Goal: Transaction & Acquisition: Purchase product/service

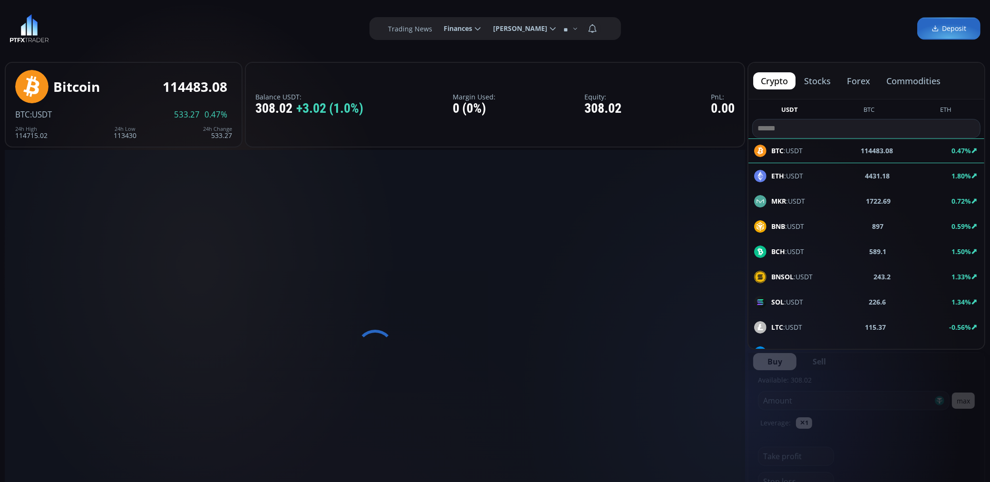
type input "********"
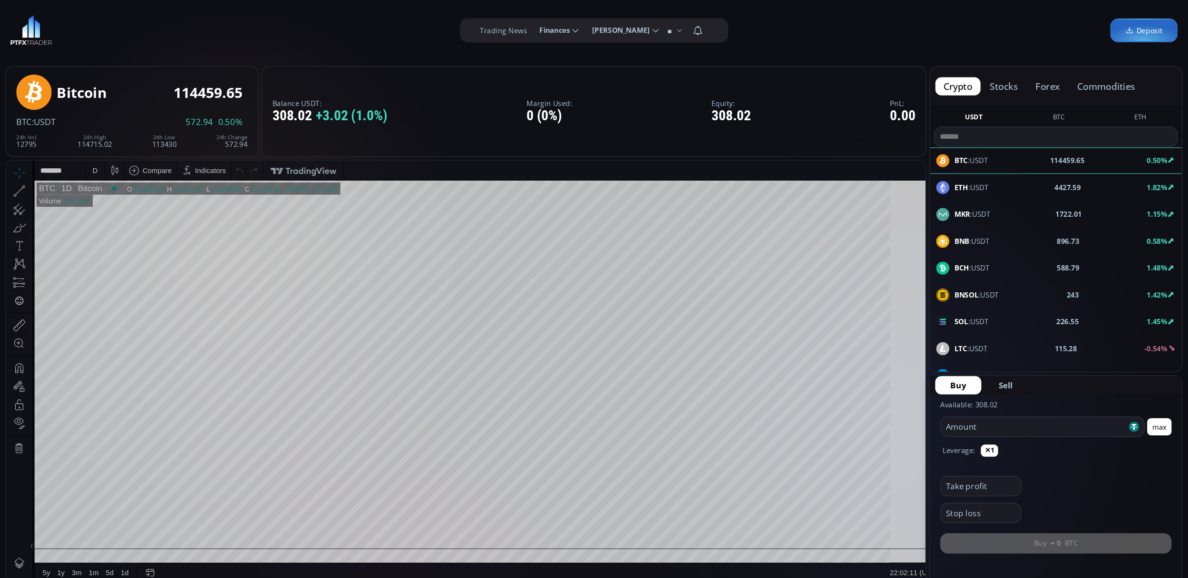
scroll to position [132, 0]
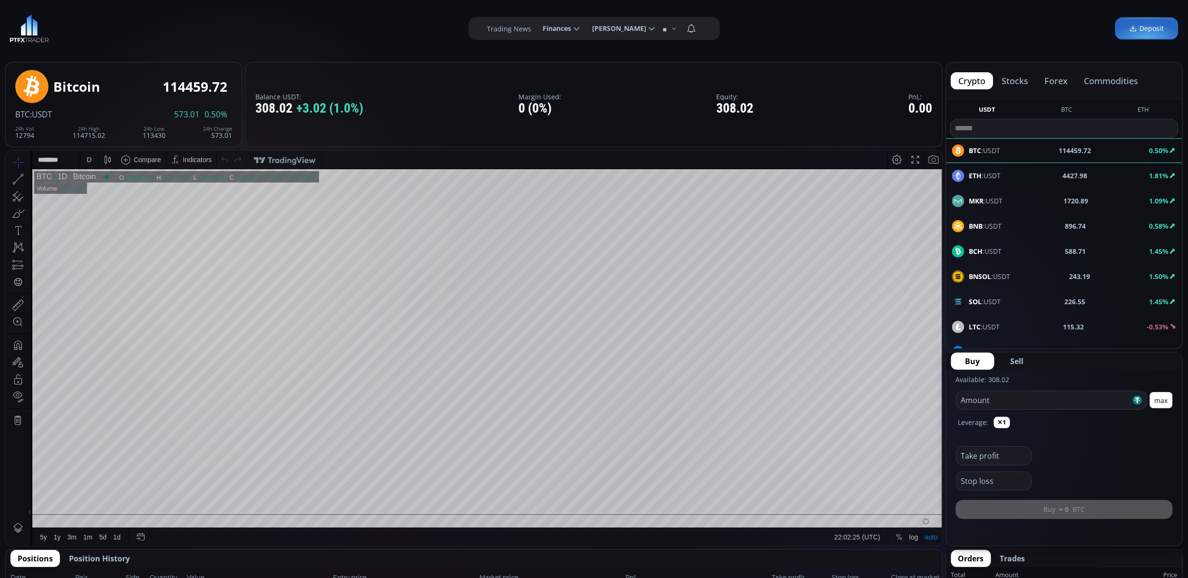
click at [989, 324] on div "LTC :USDT 115.32 -0.53%" at bounding box center [1064, 327] width 224 height 12
click at [88, 158] on div "D" at bounding box center [89, 159] width 5 height 8
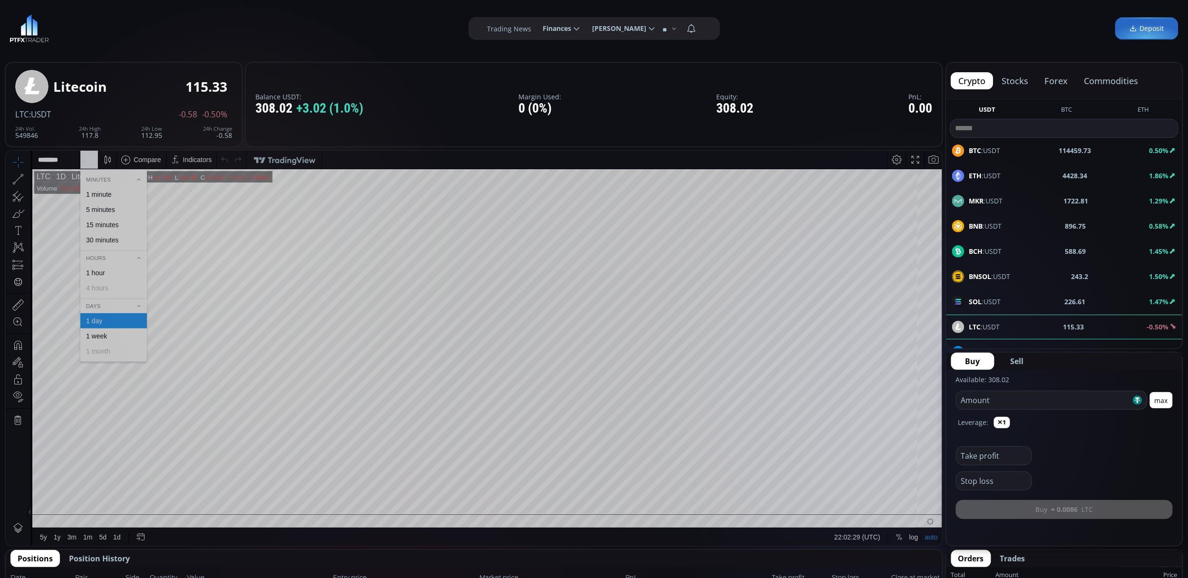
click at [106, 191] on div "1 minute" at bounding box center [99, 194] width 26 height 8
click at [989, 306] on span "SOL :USDT" at bounding box center [985, 302] width 32 height 10
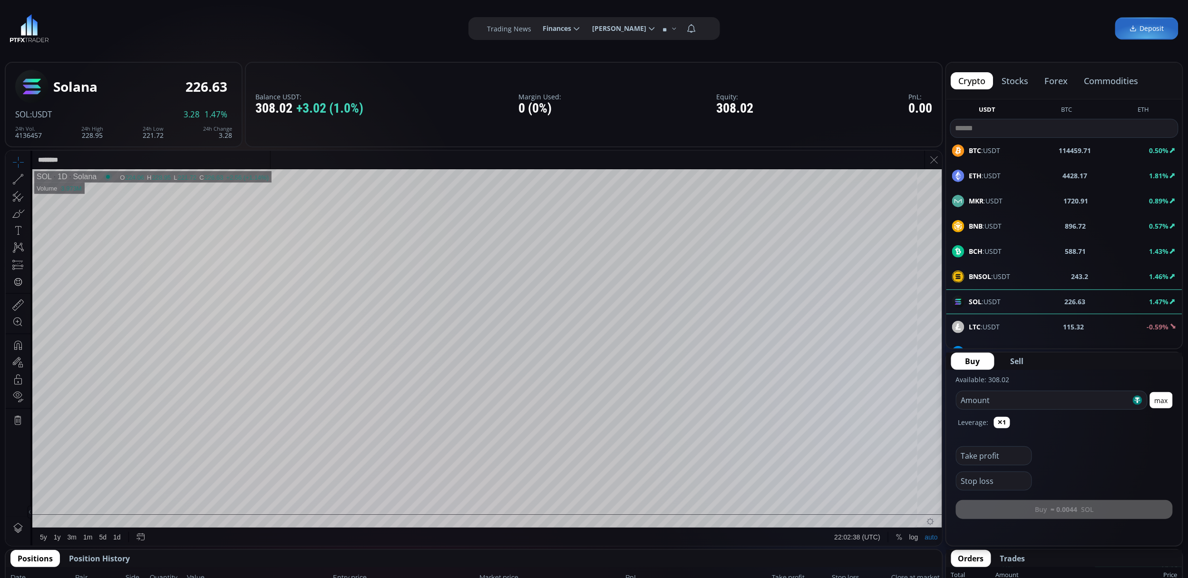
click at [79, 156] on input "********" at bounding box center [151, 159] width 238 height 18
click at [140, 96] on div "Solana 226.63 SOL :USDT 3.28 1.47% 24h Vol. 4136388 24h High 228.95 24h Low 221…" at bounding box center [123, 105] width 217 height 76
click at [82, 161] on div "D" at bounding box center [89, 159] width 18 height 18
click at [95, 190] on div "1 minute" at bounding box center [99, 194] width 26 height 8
click at [87, 161] on div "1 m" at bounding box center [89, 159] width 9 height 8
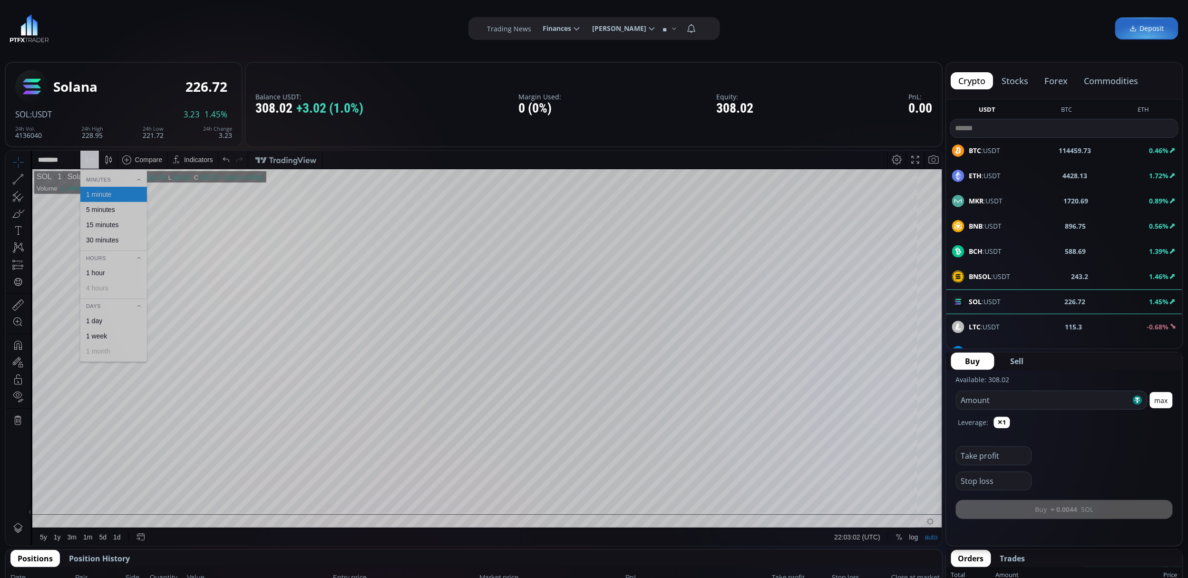
click at [113, 206] on div "5 minutes" at bounding box center [100, 209] width 29 height 8
click at [989, 232] on div "BNB :USDT 896.84 0.53%" at bounding box center [1064, 226] width 236 height 25
click at [85, 160] on div "D" at bounding box center [89, 159] width 8 height 18
click at [101, 191] on div "1 minute" at bounding box center [99, 194] width 26 height 8
click at [82, 155] on div "1 m" at bounding box center [89, 159] width 19 height 18
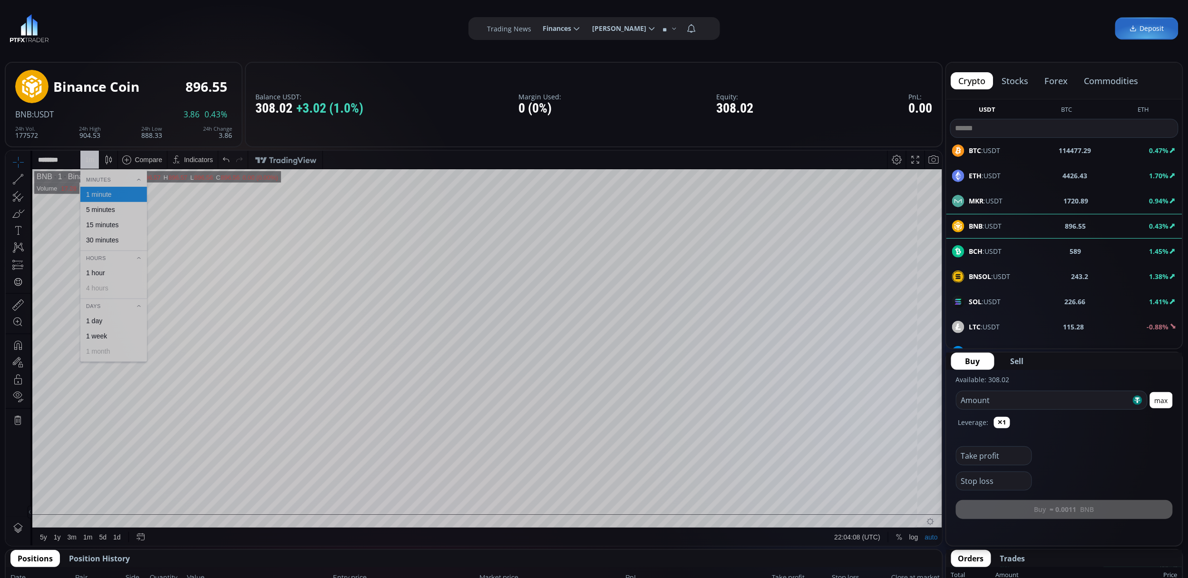
click at [125, 225] on div "15 minutes" at bounding box center [113, 225] width 58 height 8
click at [989, 175] on div "ETH :USDT 4425.72 1.66%" at bounding box center [1064, 176] width 224 height 12
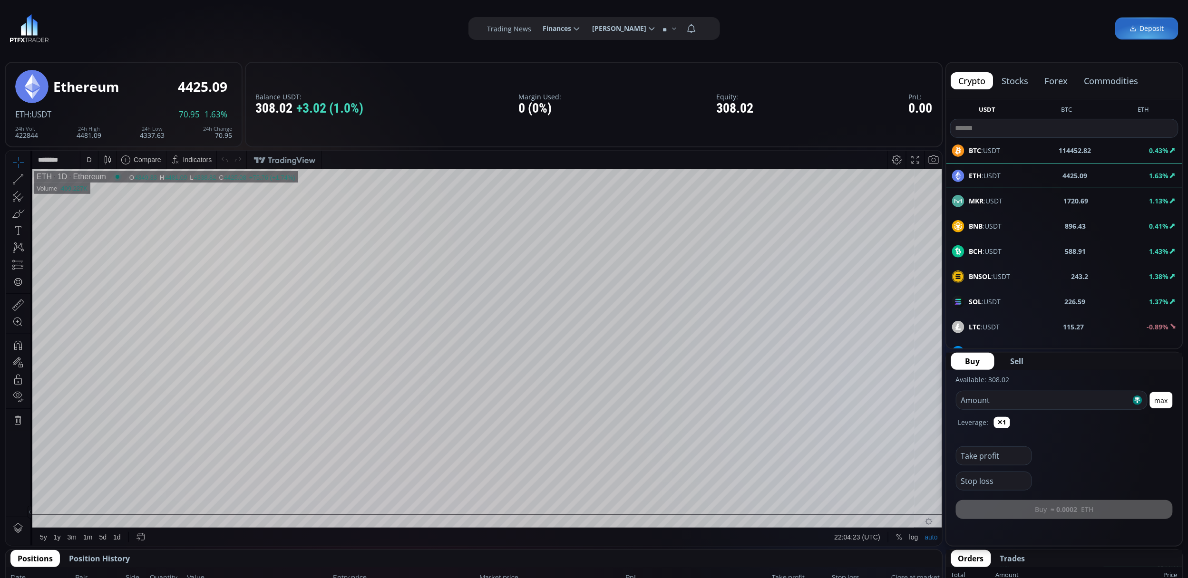
click at [81, 161] on div "D" at bounding box center [89, 159] width 18 height 18
click at [116, 187] on div "1 minute" at bounding box center [113, 193] width 67 height 15
click at [89, 157] on div "1 m" at bounding box center [89, 159] width 9 height 8
click at [110, 213] on div "5 minutes" at bounding box center [113, 209] width 67 height 15
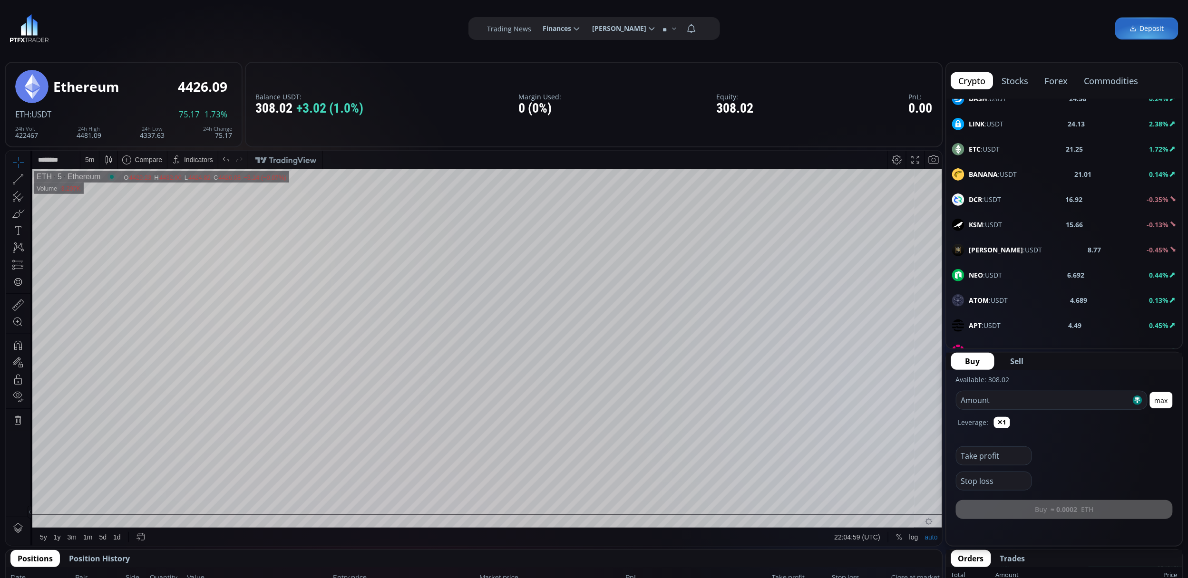
scroll to position [444, 0]
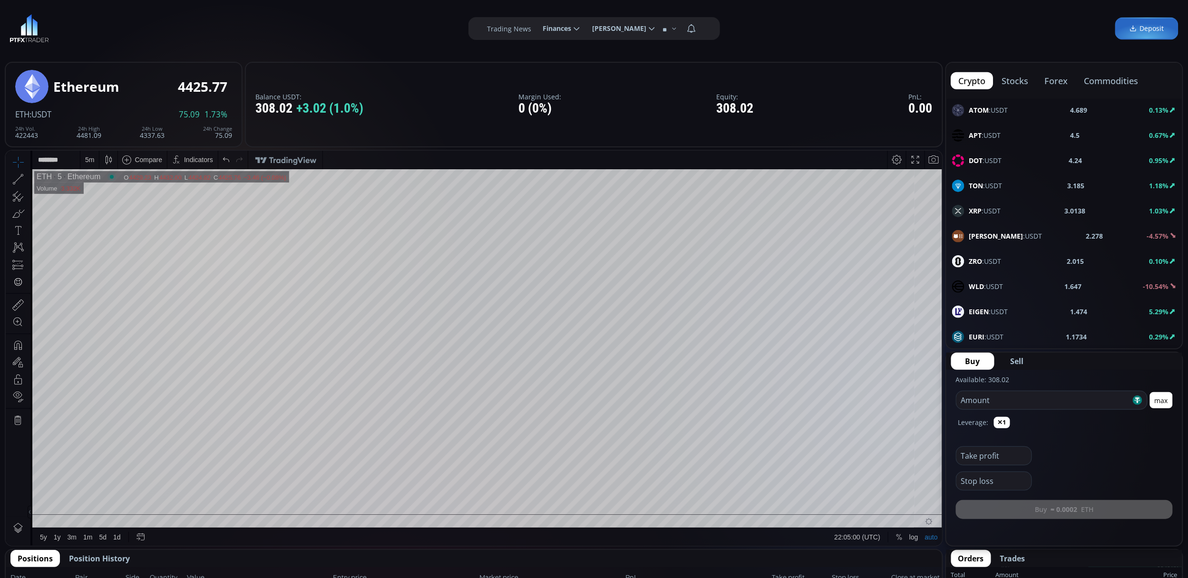
click at [989, 198] on div "TON :USDT 3.185 1.18%" at bounding box center [1064, 186] width 236 height 25
click at [989, 213] on div "XRP :USDT 3.0138 1.03%" at bounding box center [1064, 211] width 224 height 12
click at [91, 157] on div "D" at bounding box center [89, 159] width 5 height 8
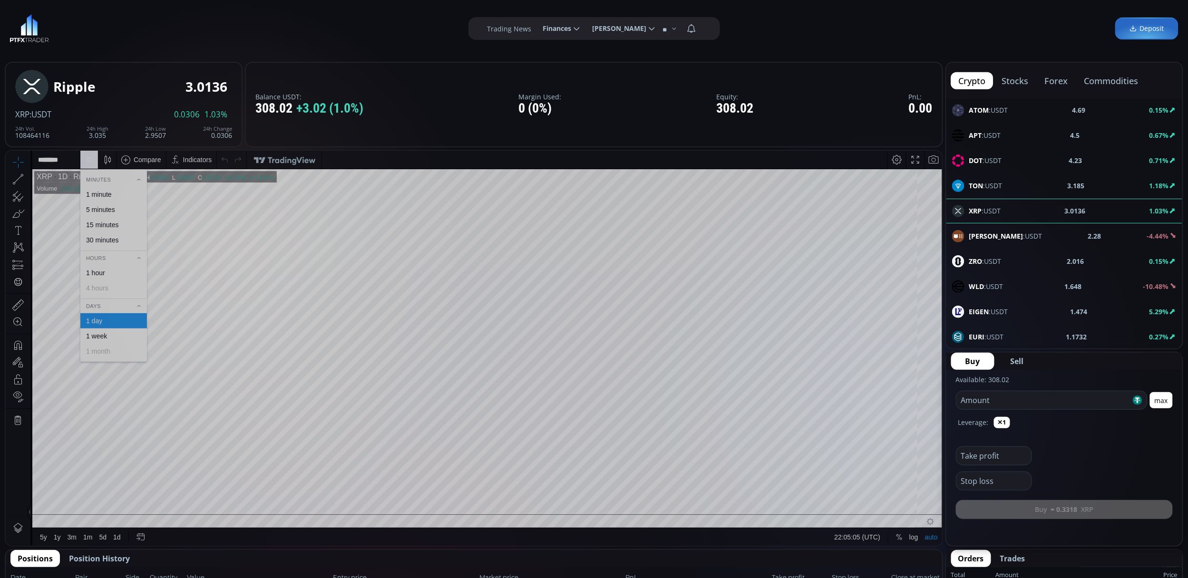
click at [108, 197] on div "1 minute" at bounding box center [99, 194] width 26 height 8
click at [85, 159] on div "1 m" at bounding box center [89, 159] width 9 height 8
click at [122, 237] on div "30 minutes" at bounding box center [113, 240] width 58 height 8
click at [91, 163] on div "30 m" at bounding box center [91, 159] width 13 height 8
click at [117, 197] on div "1 minute" at bounding box center [113, 194] width 58 height 8
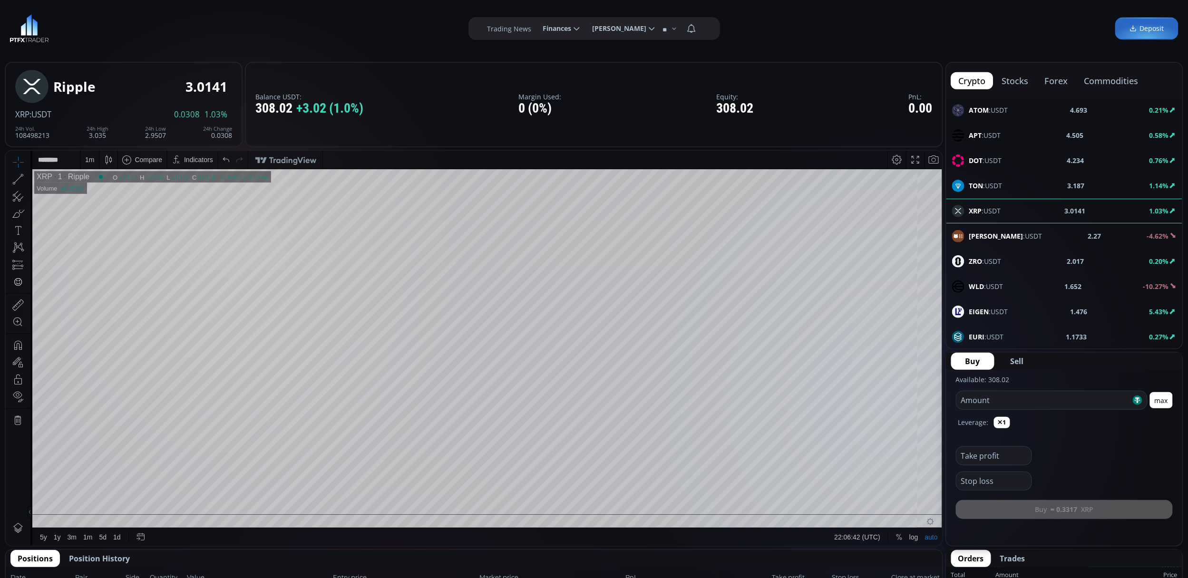
click at [89, 157] on div "1 m" at bounding box center [89, 159] width 9 height 8
click at [125, 214] on div "5 minutes" at bounding box center [113, 209] width 67 height 15
click at [86, 161] on div "5 m" at bounding box center [89, 159] width 9 height 8
click at [110, 226] on div "15 minutes" at bounding box center [102, 225] width 32 height 8
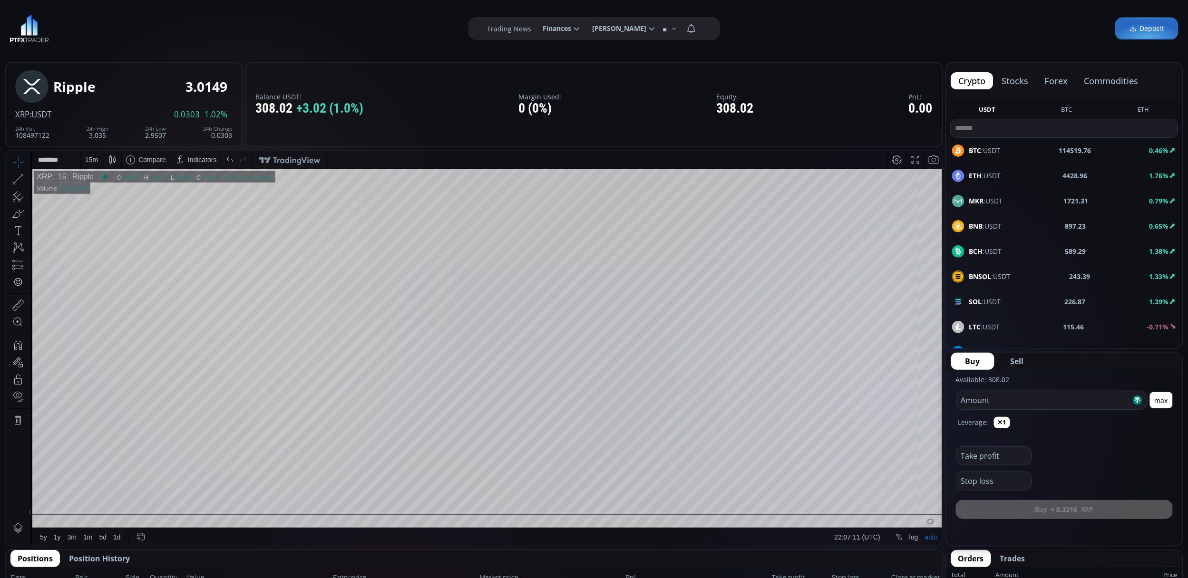
click at [989, 156] on div "BTC :USDT 114519.76 0.46%" at bounding box center [1064, 151] width 224 height 12
click at [94, 153] on div "D" at bounding box center [89, 159] width 18 height 18
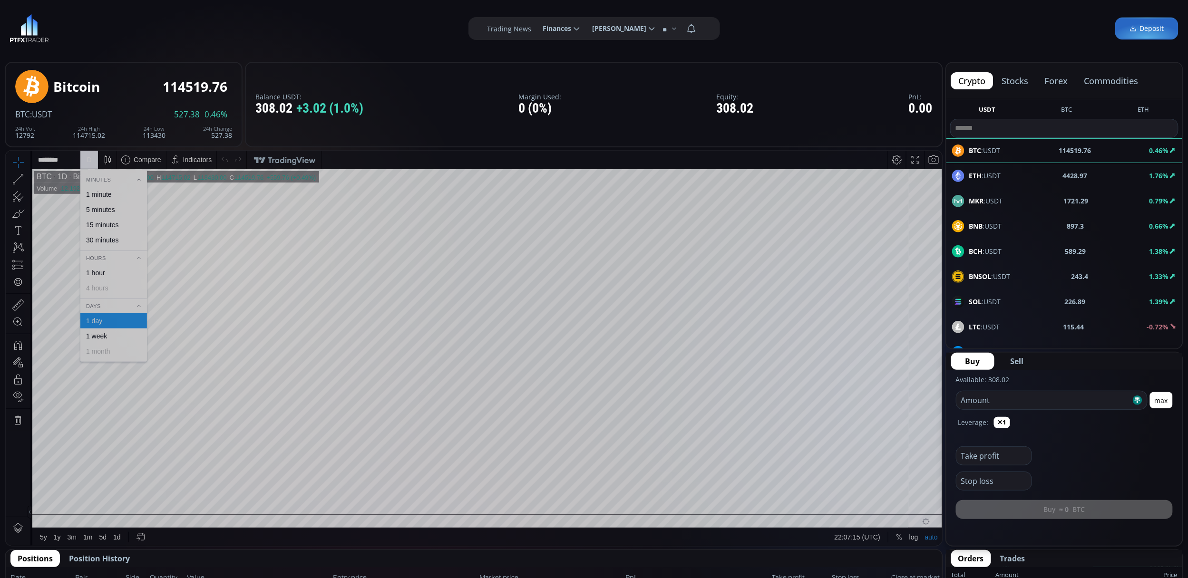
click at [137, 181] on span at bounding box center [139, 179] width 9 height 9
click at [101, 176] on div "Minutes" at bounding box center [113, 179] width 67 height 10
click at [87, 154] on div "D" at bounding box center [89, 159] width 8 height 18
click at [84, 159] on div "D" at bounding box center [89, 159] width 18 height 18
click at [100, 194] on div "1 minute" at bounding box center [99, 194] width 26 height 8
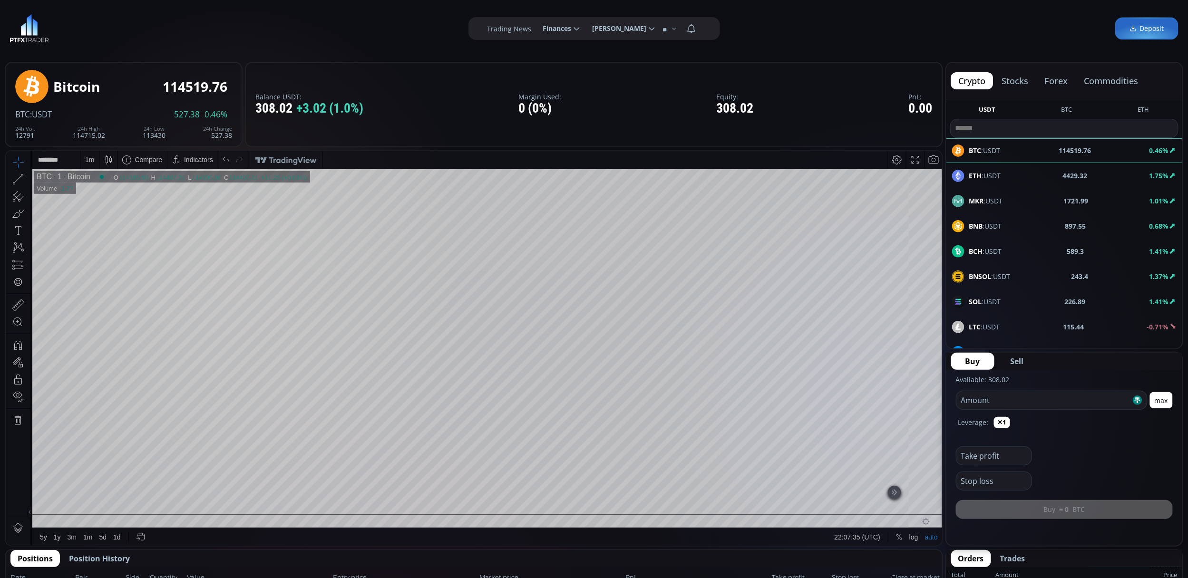
click at [942, 320] on html "Date Range 5y 1y 3m 1m 5d 1d 22:07:35 (UTC) log auto BTC 1 Bitcoin O 114395.98 …" at bounding box center [474, 348] width 936 height 396
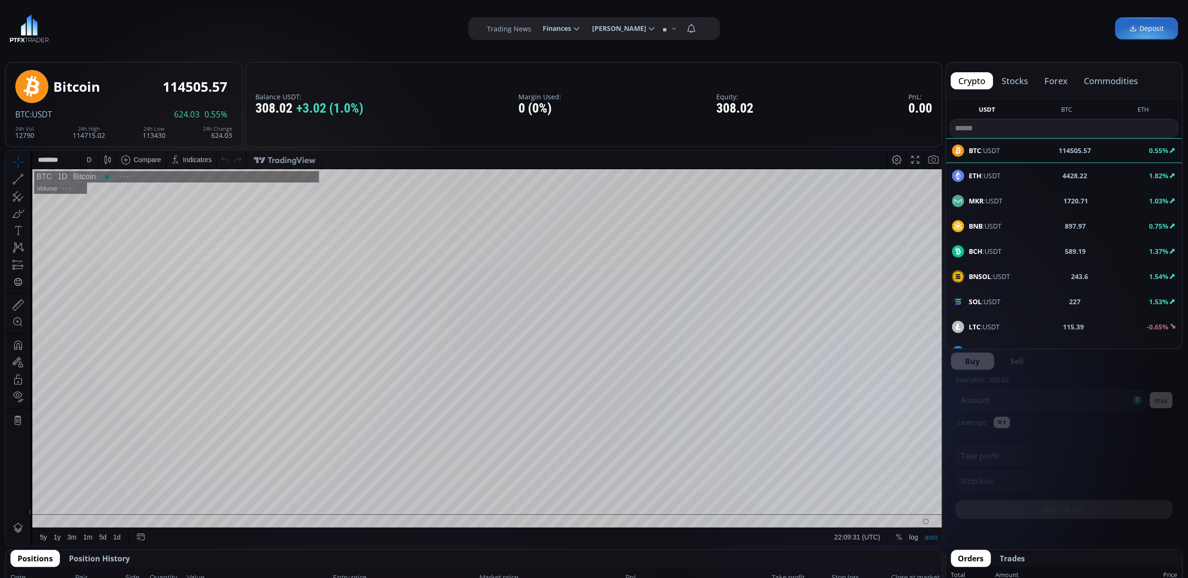
scroll to position [135, 0]
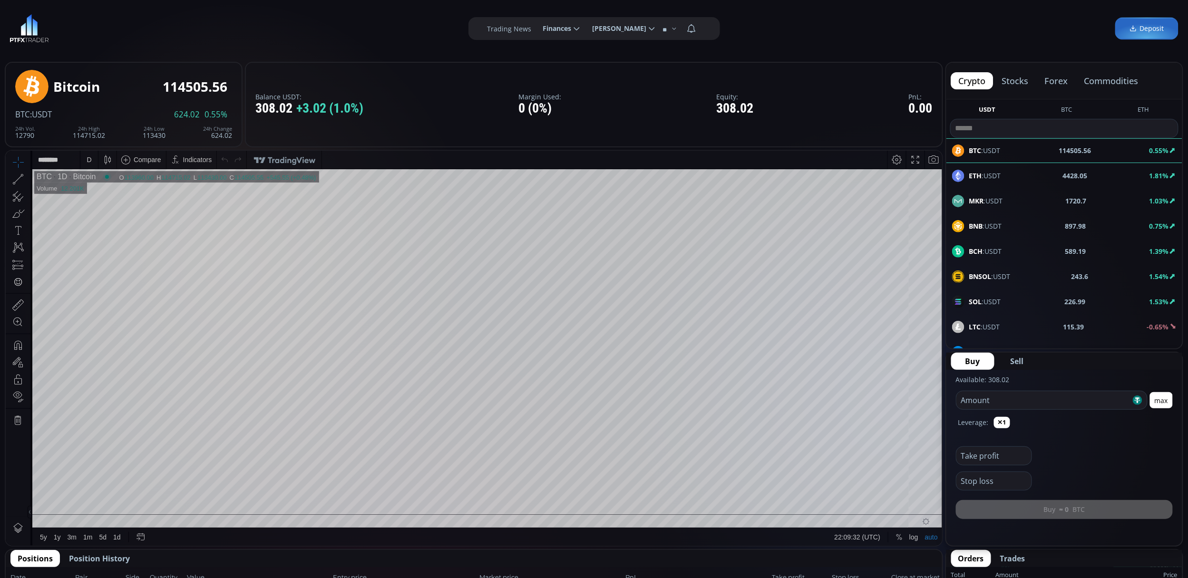
click at [87, 162] on div "D" at bounding box center [89, 159] width 5 height 8
click at [98, 195] on div "1 minute" at bounding box center [99, 194] width 26 height 8
click at [1164, 398] on button "max" at bounding box center [1161, 400] width 23 height 16
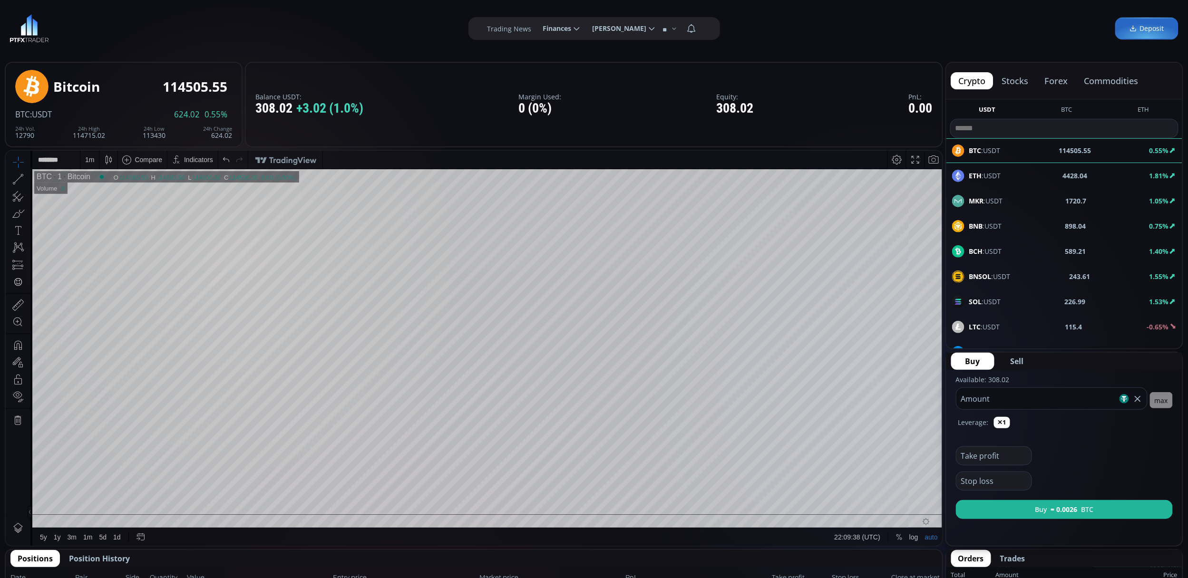
drag, startPoint x: 1075, startPoint y: 404, endPoint x: 972, endPoint y: 409, distance: 103.8
click at [972, 409] on fieldset "****** Amount" at bounding box center [1052, 398] width 192 height 22
type input "***"
click at [1074, 506] on b "≈ 0.0026" at bounding box center [1064, 509] width 27 height 10
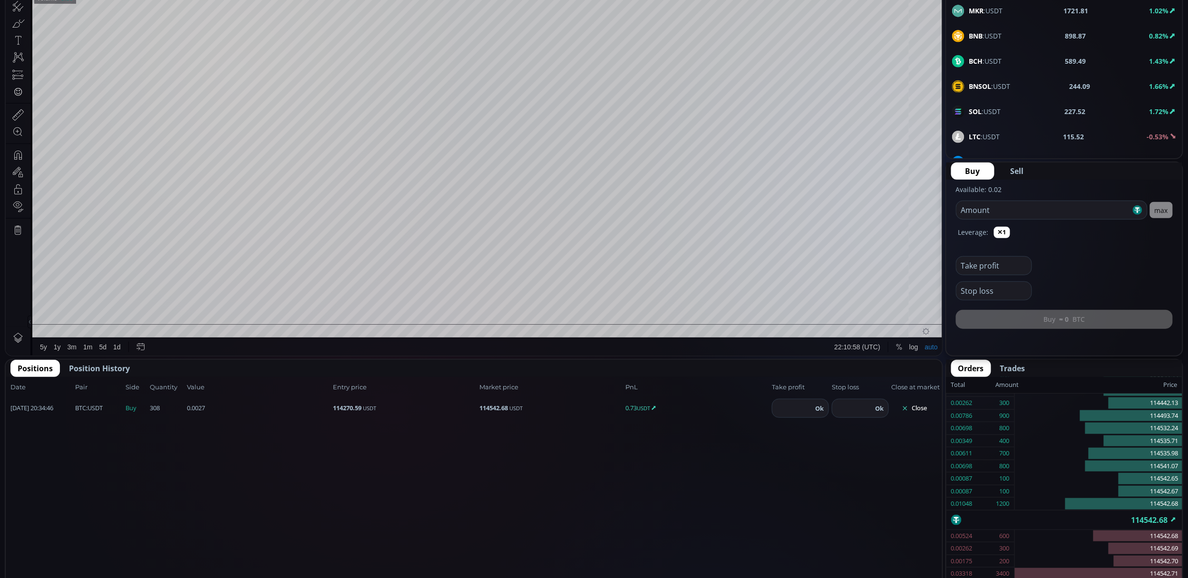
scroll to position [444, 0]
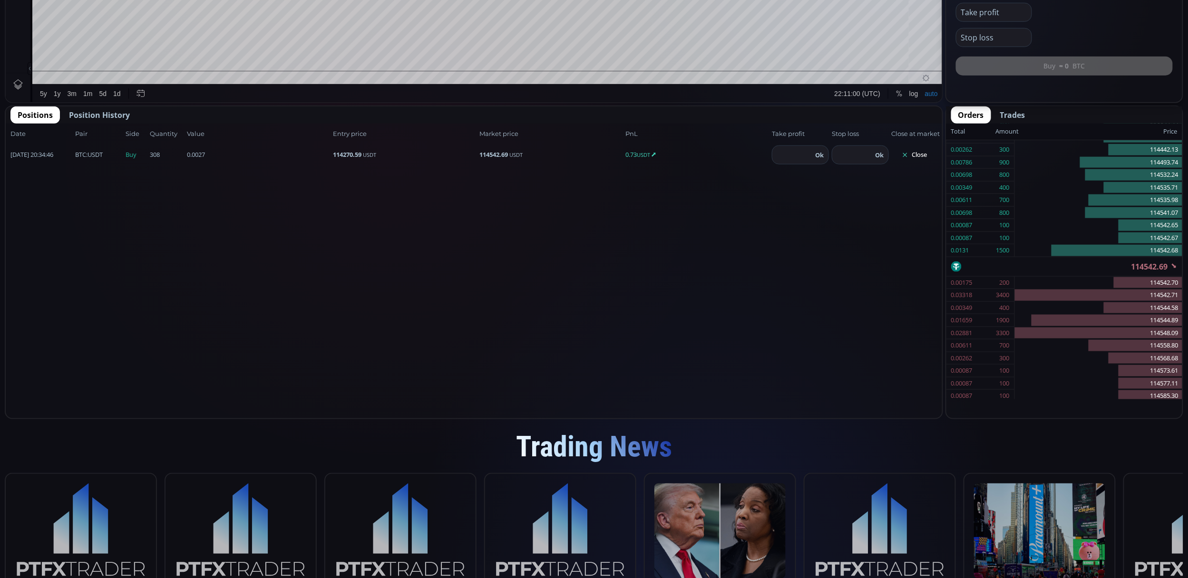
click at [784, 153] on input "number" at bounding box center [792, 155] width 40 height 18
type input "******"
click at [818, 153] on button "Ok" at bounding box center [819, 155] width 14 height 10
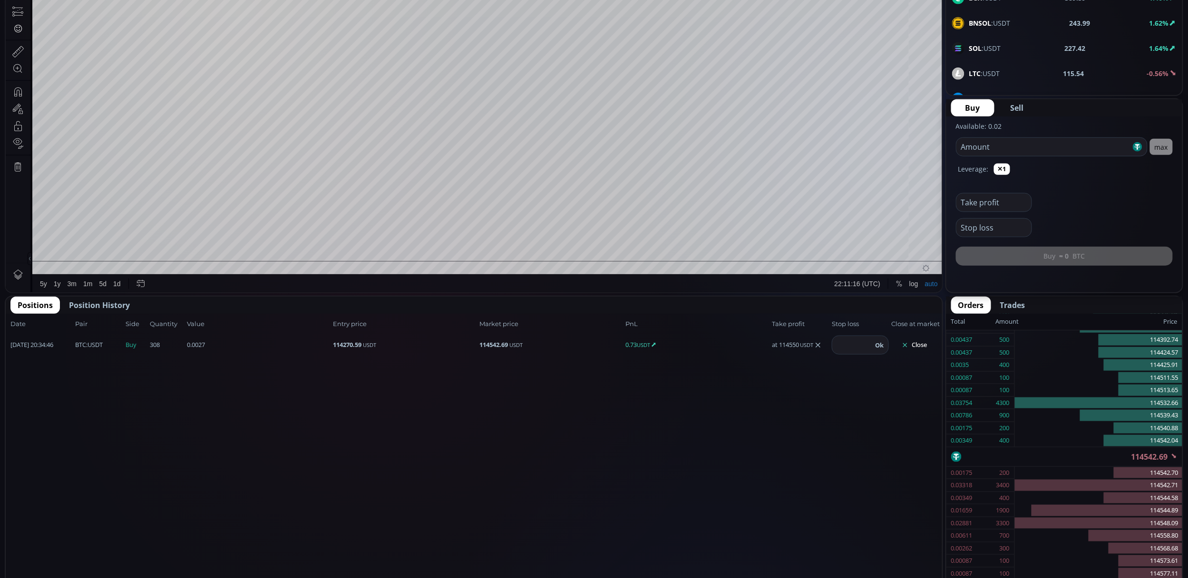
scroll to position [0, 0]
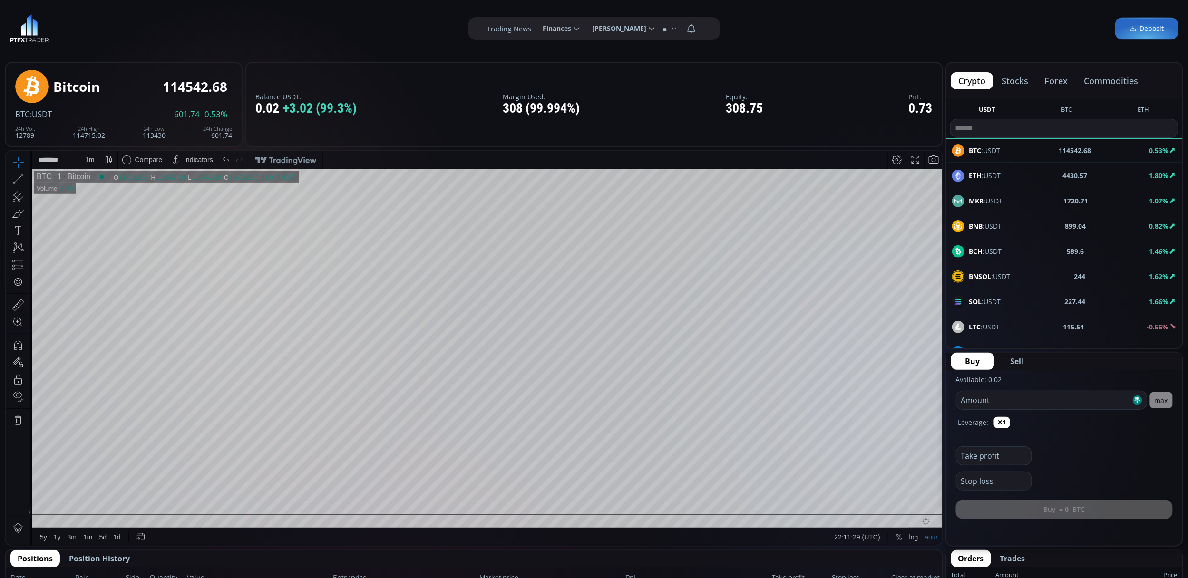
click at [87, 159] on div "1 m" at bounding box center [89, 159] width 9 height 8
click at [115, 207] on div "5 minutes" at bounding box center [100, 209] width 29 height 8
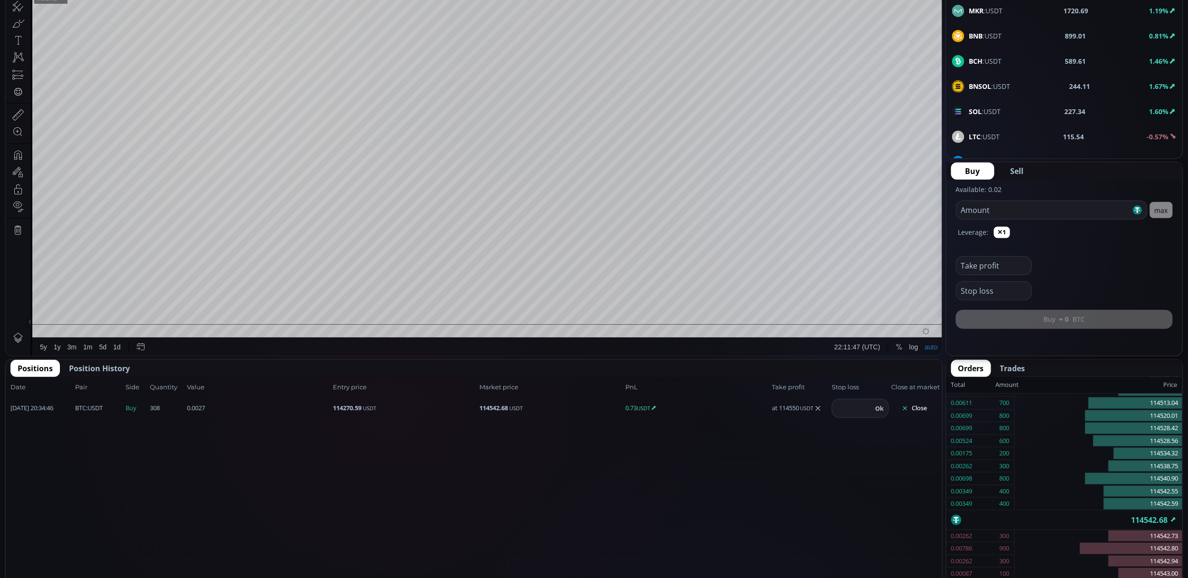
scroll to position [317, 0]
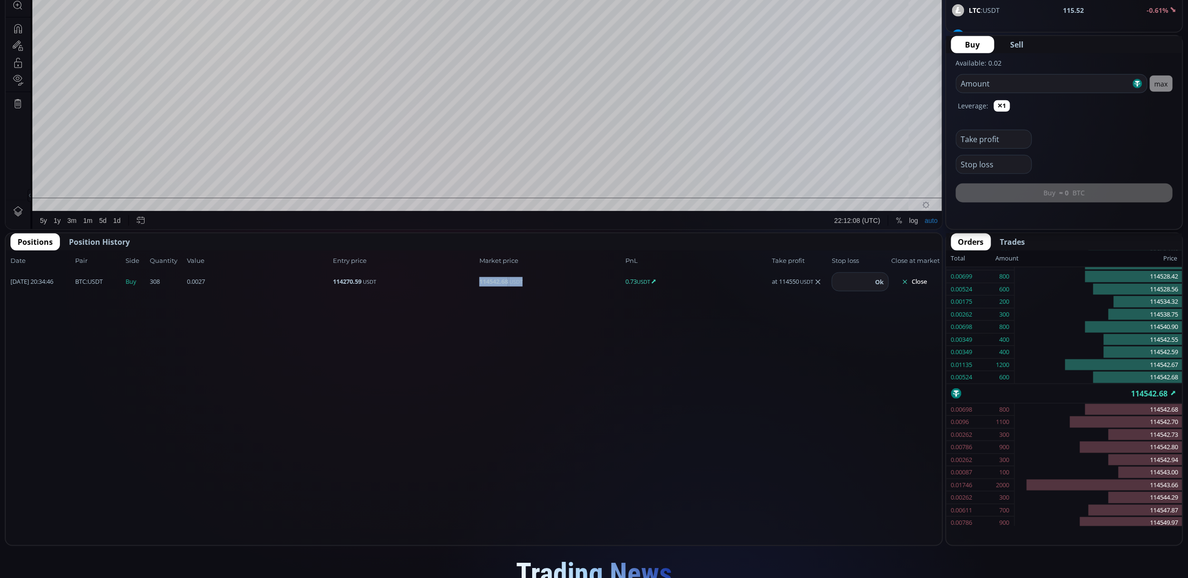
drag, startPoint x: 480, startPoint y: 365, endPoint x: 621, endPoint y: 365, distance: 140.7
click at [621, 365] on div "Date Pair Side Value Quantity Entry price Market price PnL Take profit Stop los…" at bounding box center [474, 398] width 936 height 295
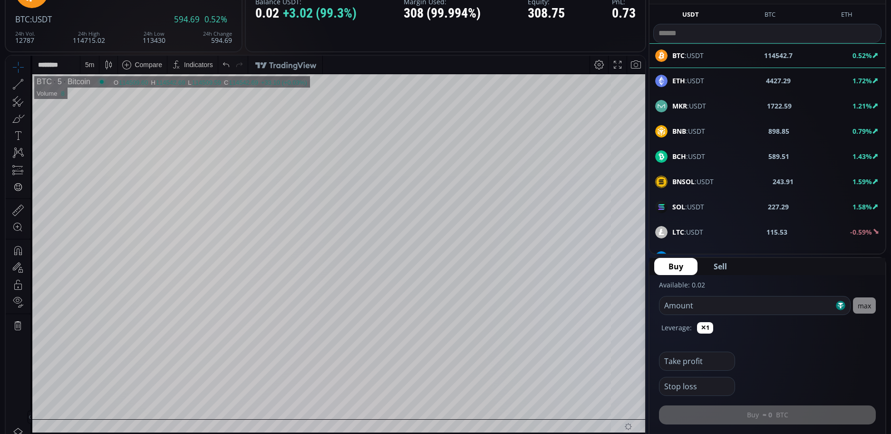
scroll to position [238, 0]
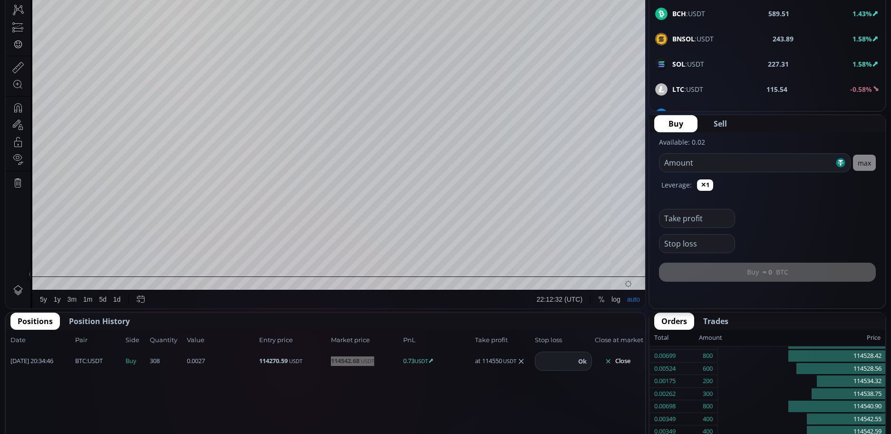
click at [18, 106] on icon at bounding box center [18, 107] width 8 height 9
click at [23, 123] on icon at bounding box center [17, 124] width 13 height 13
click at [19, 120] on icon at bounding box center [17, 124] width 13 height 13
click at [16, 106] on icon at bounding box center [17, 107] width 13 height 13
click at [11, 69] on icon at bounding box center [17, 67] width 13 height 13
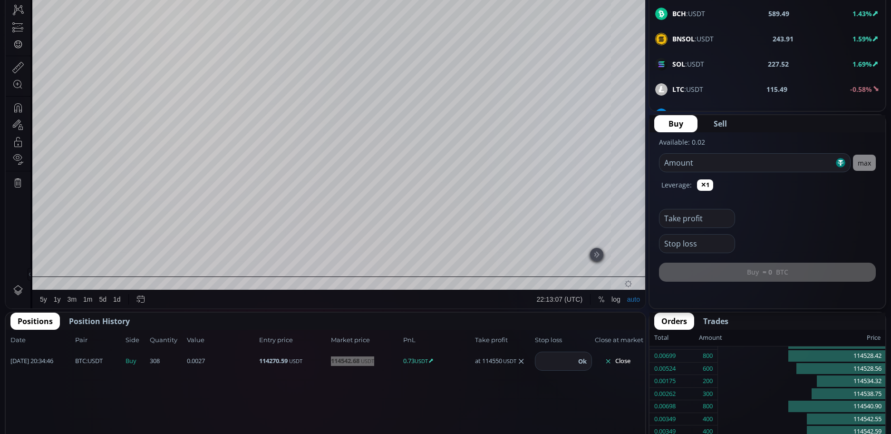
click at [19, 75] on div at bounding box center [18, 67] width 16 height 16
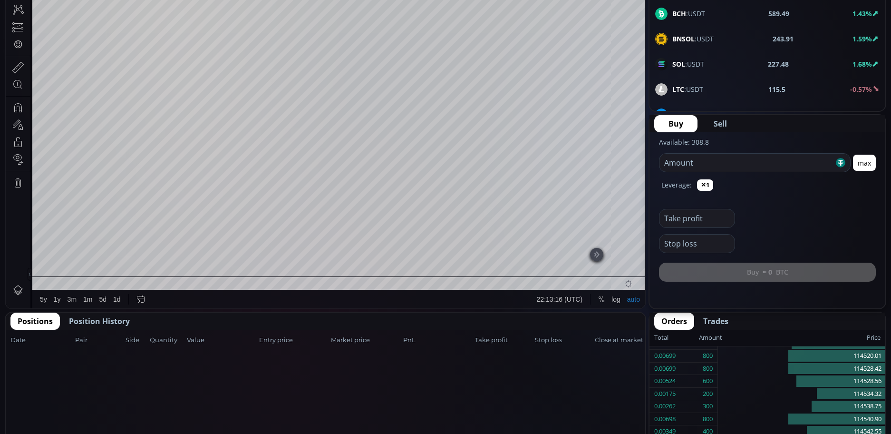
click at [21, 68] on icon at bounding box center [17, 67] width 13 height 13
click at [9, 132] on div at bounding box center [18, 124] width 25 height 17
click at [21, 123] on icon at bounding box center [17, 124] width 13 height 13
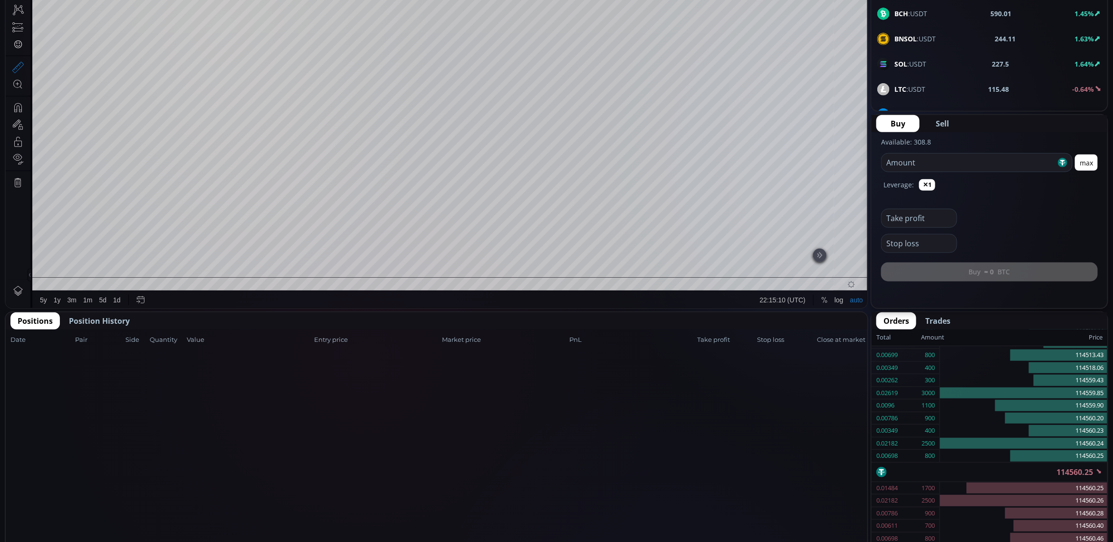
click at [88, 313] on button "Position History" at bounding box center [99, 320] width 75 height 17
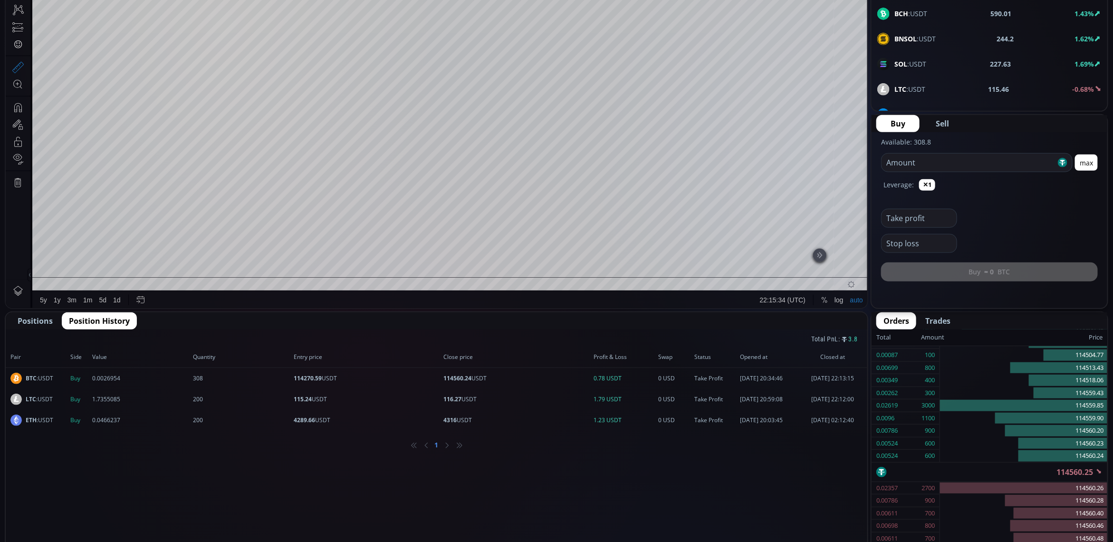
scroll to position [0, 0]
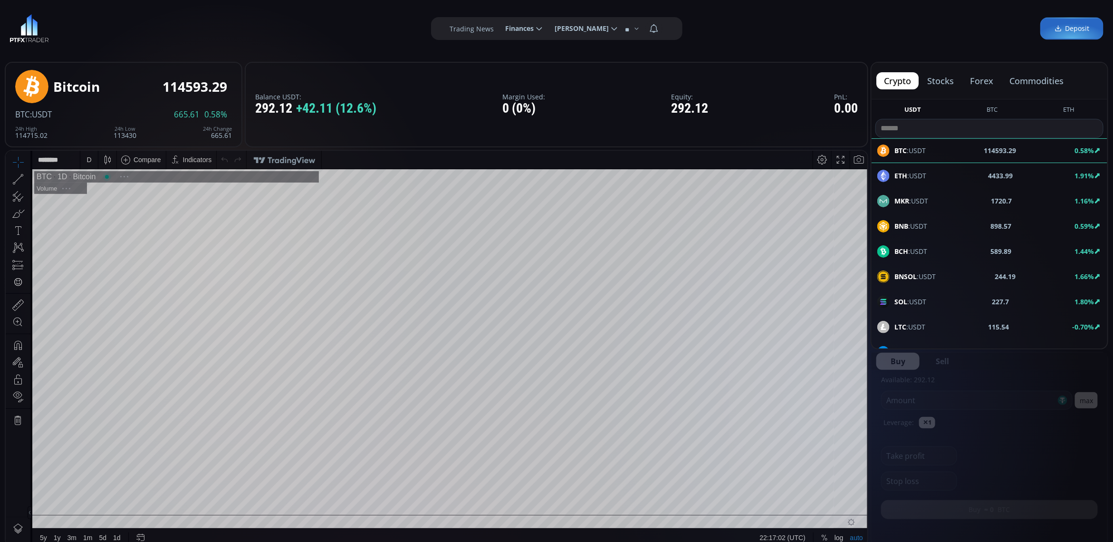
scroll to position [134, 0]
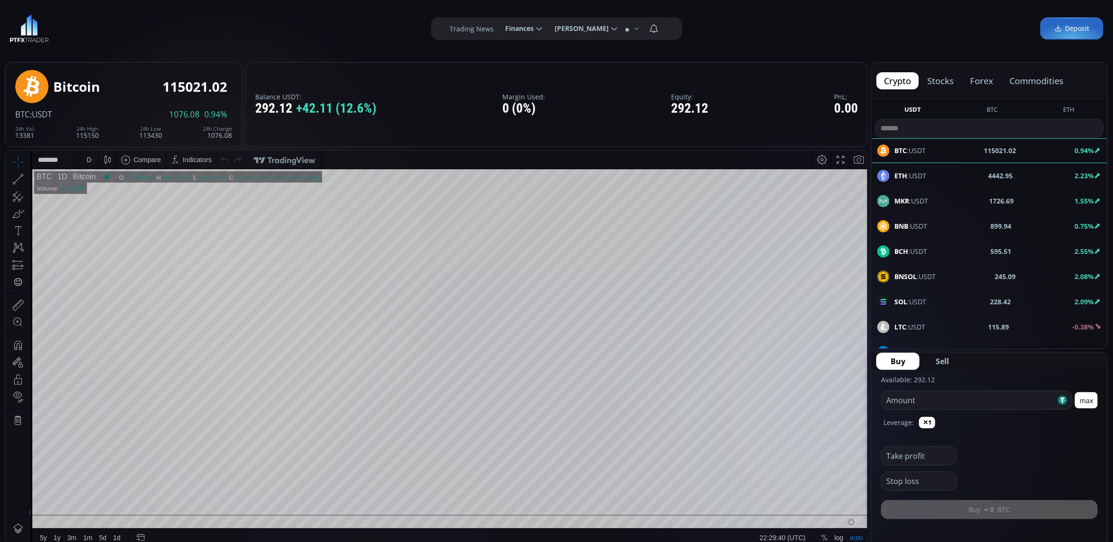
click at [90, 163] on div "D" at bounding box center [89, 159] width 5 height 8
click at [102, 186] on div "1 minute" at bounding box center [113, 193] width 67 height 15
click at [1091, 403] on button "max" at bounding box center [1086, 400] width 23 height 16
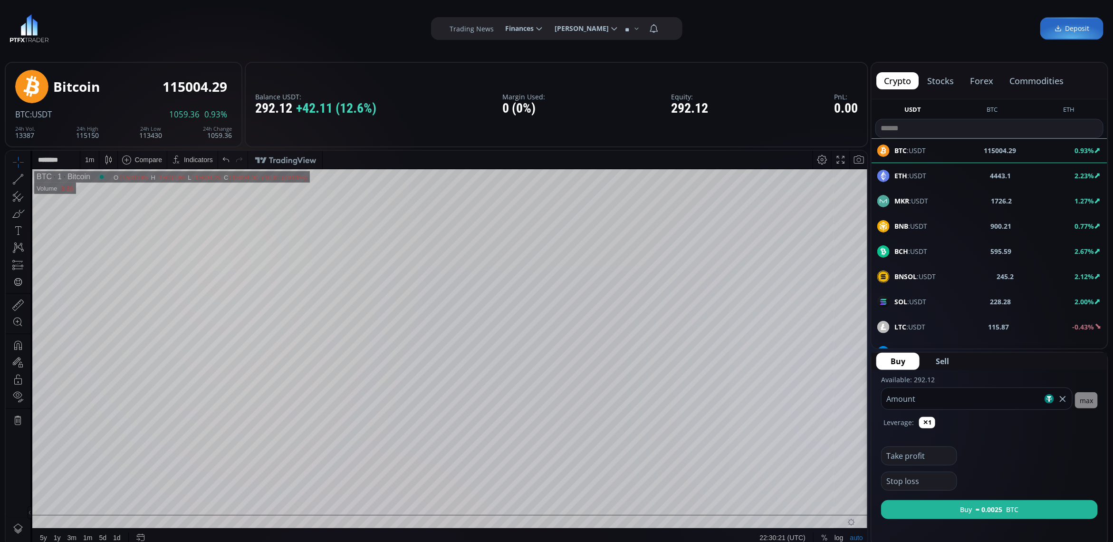
drag, startPoint x: 958, startPoint y: 405, endPoint x: 900, endPoint y: 407, distance: 59.0
click at [900, 407] on input "******" at bounding box center [962, 398] width 161 height 21
type input "***"
click at [1039, 507] on button "Buy ≈ 0.0025 BTC" at bounding box center [989, 509] width 217 height 19
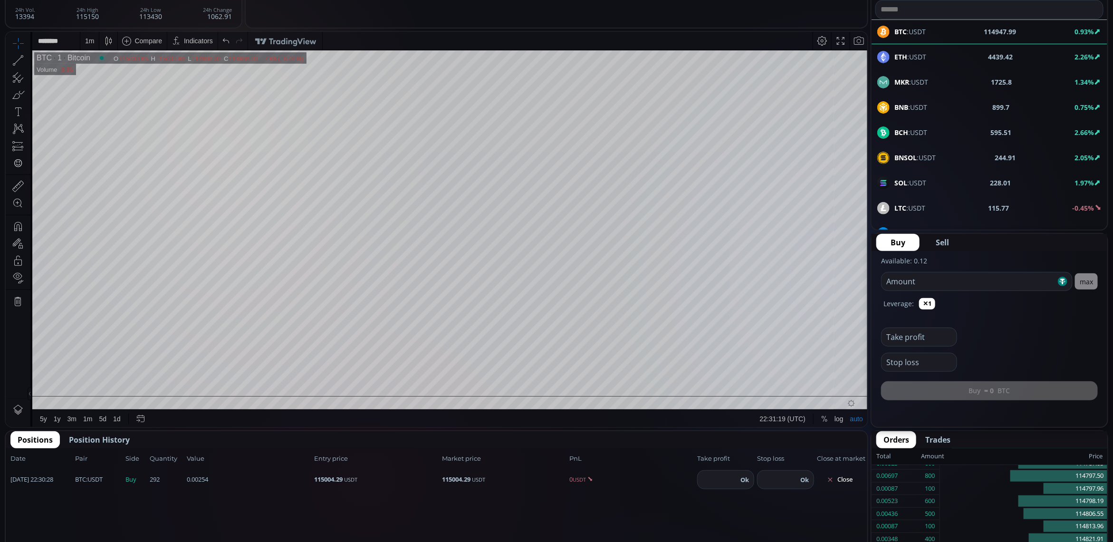
scroll to position [238, 0]
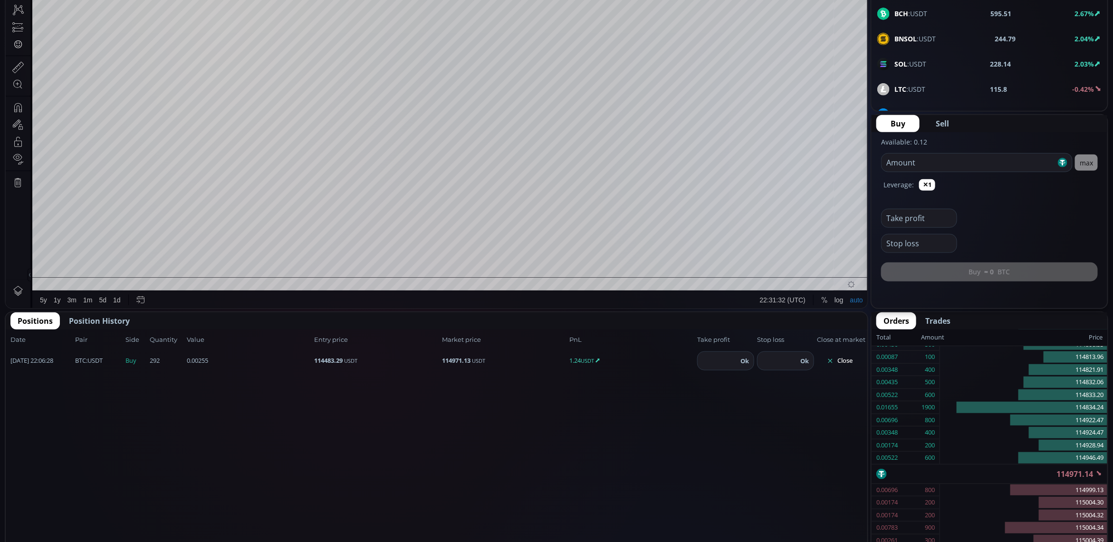
click at [111, 321] on span "Position History" at bounding box center [99, 320] width 61 height 11
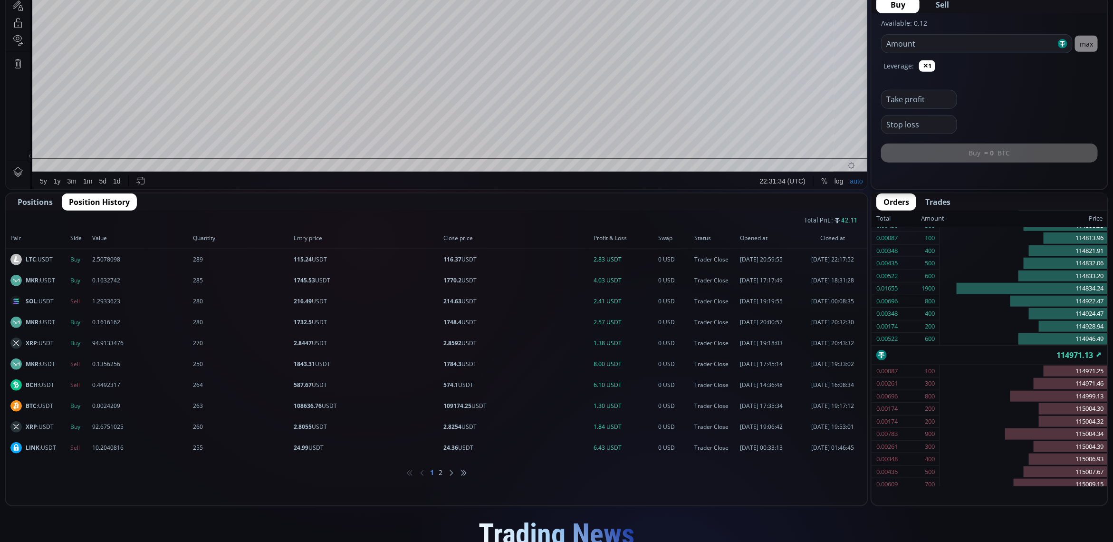
scroll to position [297, 0]
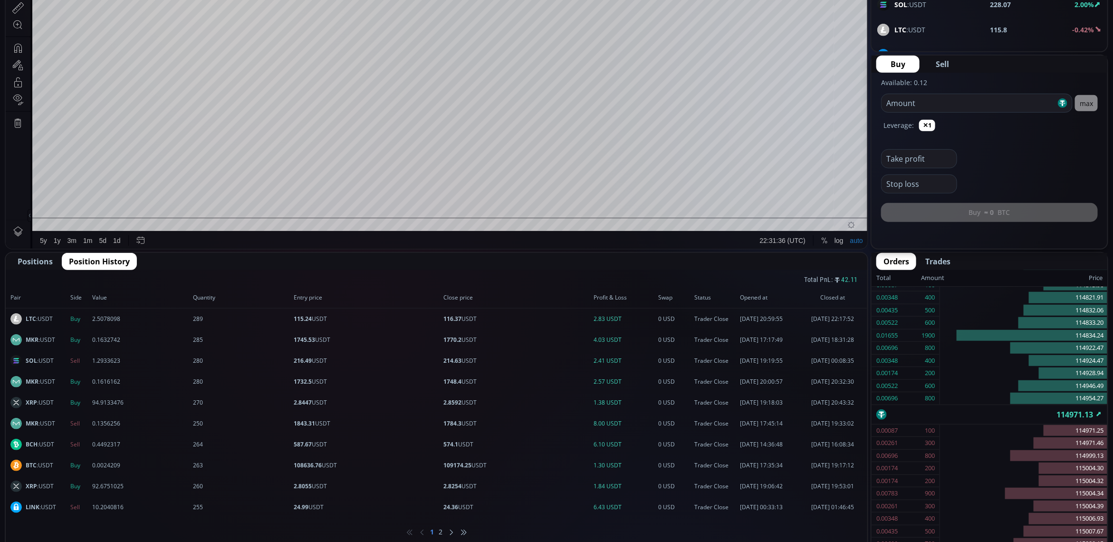
click at [10, 260] on div "Positions Position History" at bounding box center [437, 261] width 862 height 17
click at [43, 257] on span "Positions" at bounding box center [35, 261] width 35 height 11
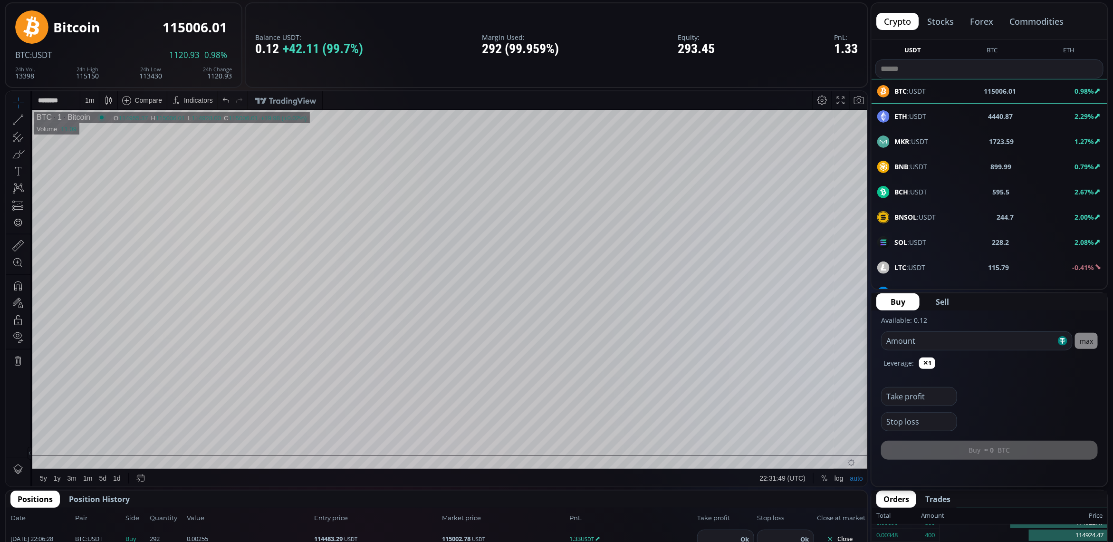
scroll to position [119, 0]
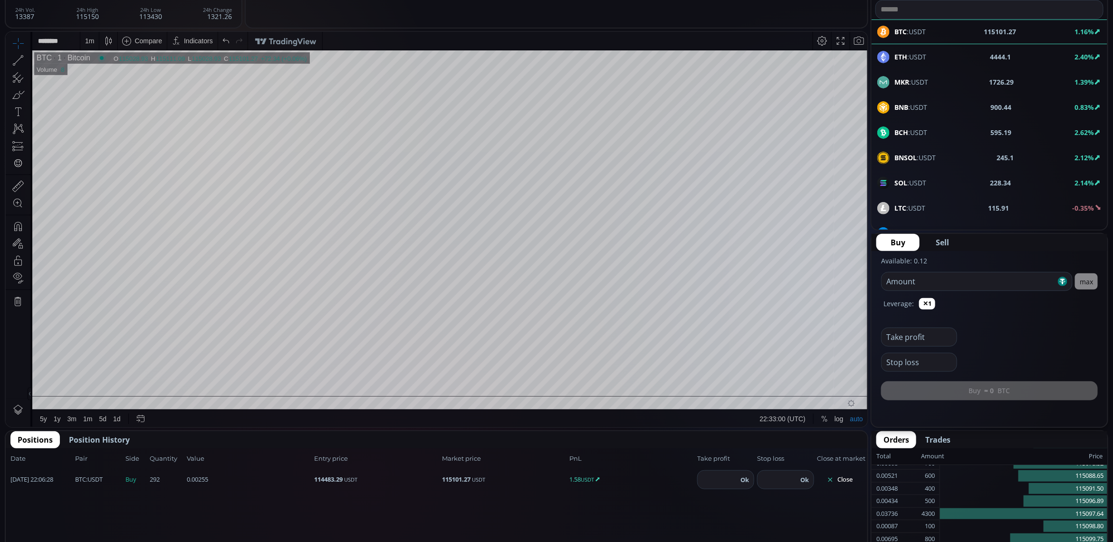
click at [847, 478] on button "Close" at bounding box center [840, 479] width 46 height 15
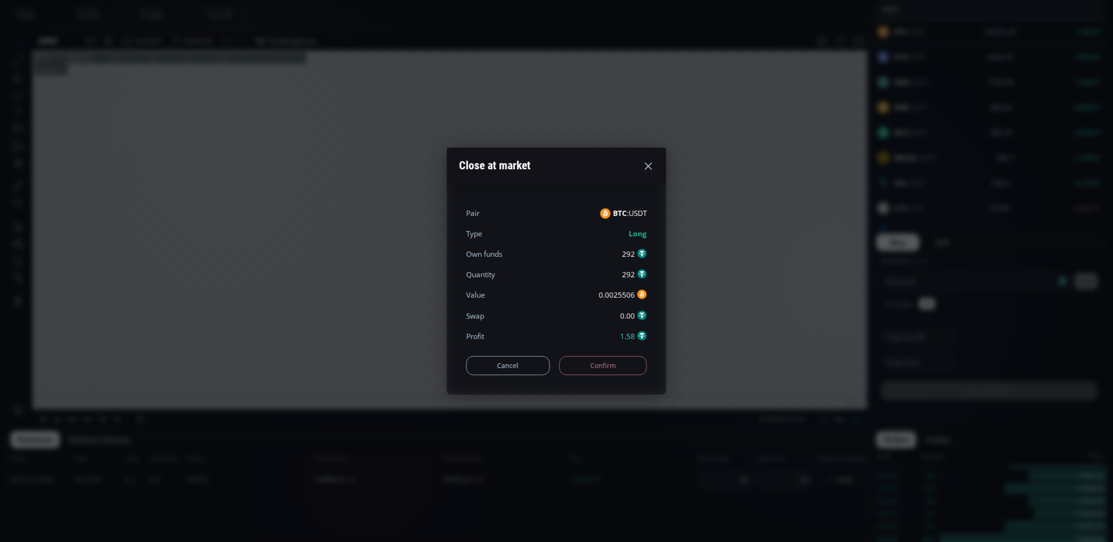
click at [532, 360] on button "Cancel" at bounding box center [508, 365] width 84 height 19
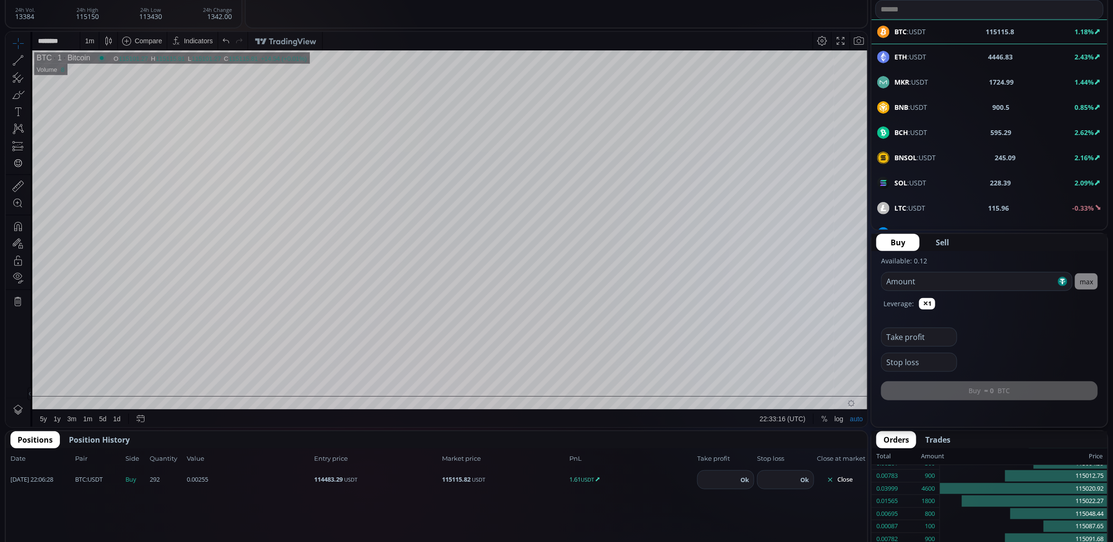
click at [838, 473] on button "Close" at bounding box center [840, 479] width 46 height 15
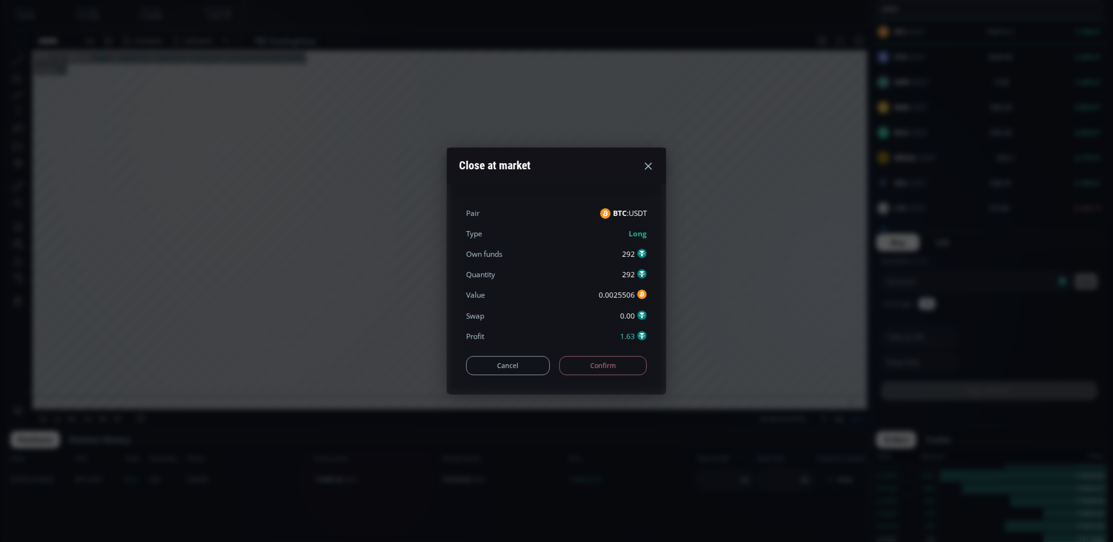
click at [510, 360] on button "Cancel" at bounding box center [508, 365] width 84 height 19
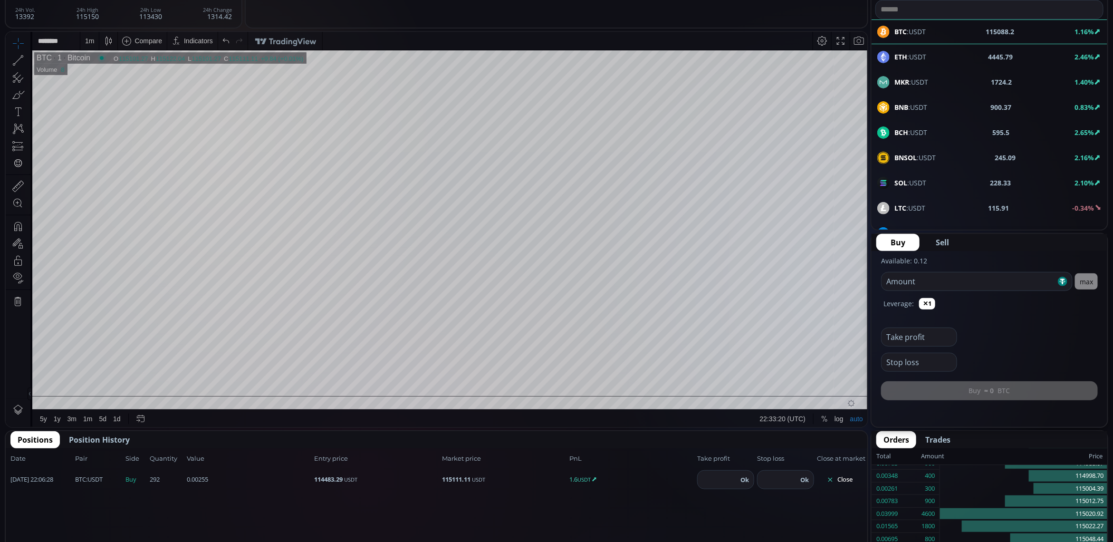
click at [846, 481] on button "Close" at bounding box center [840, 479] width 46 height 15
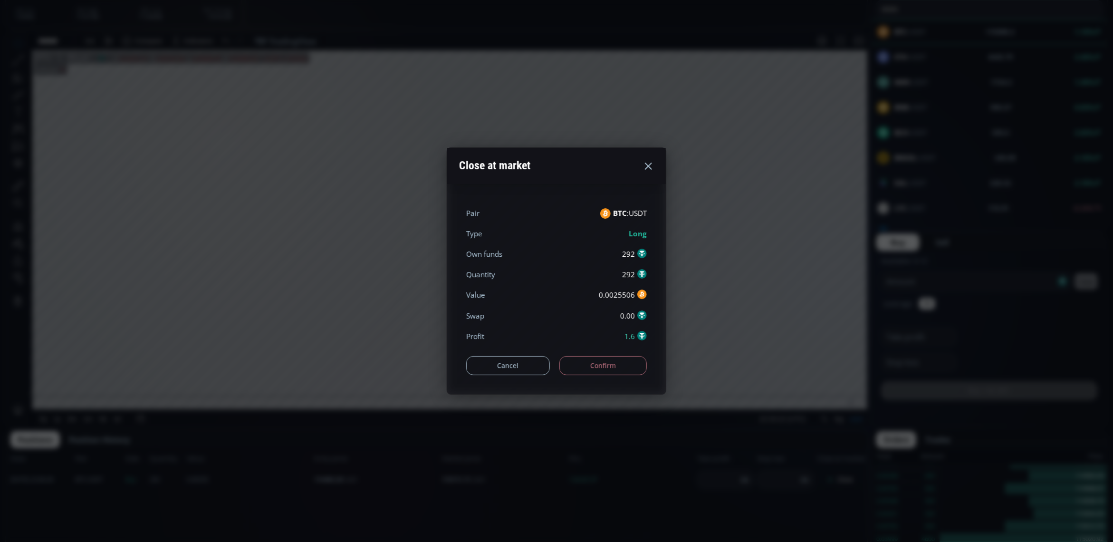
click at [605, 369] on button "Confirm" at bounding box center [604, 365] width 88 height 19
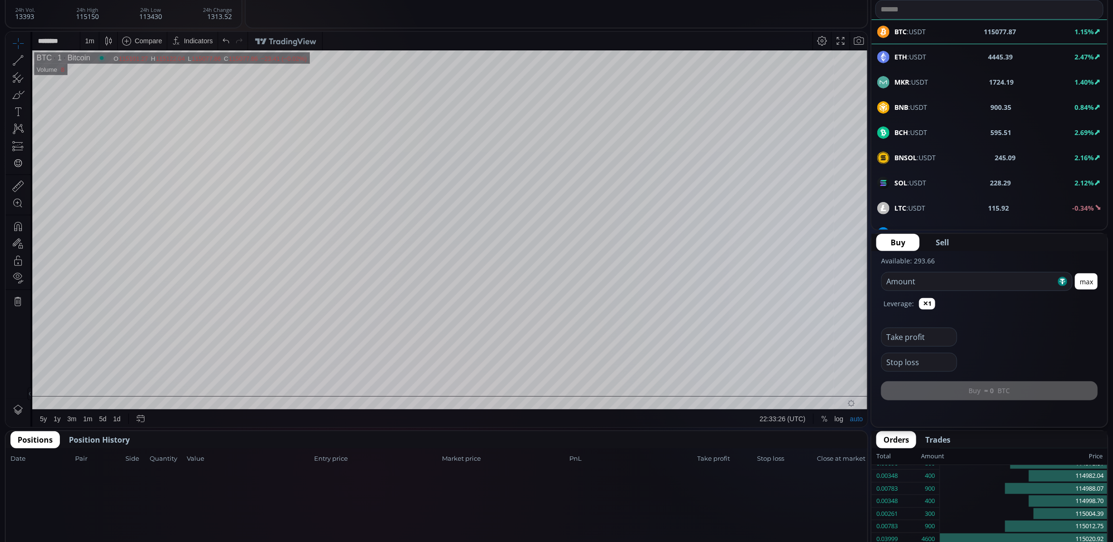
click at [99, 436] on span "Position History" at bounding box center [99, 439] width 61 height 11
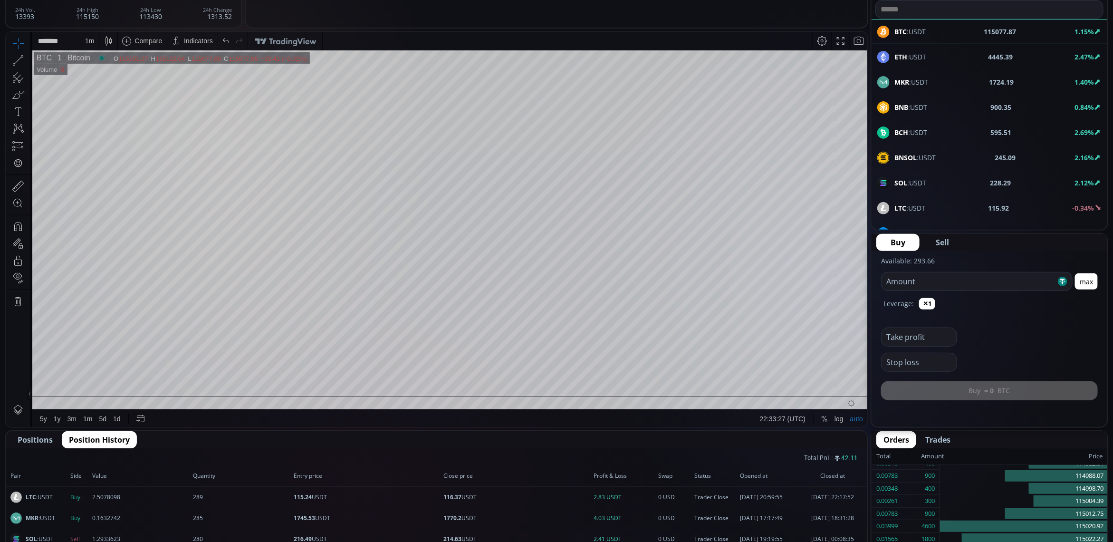
scroll to position [238, 0]
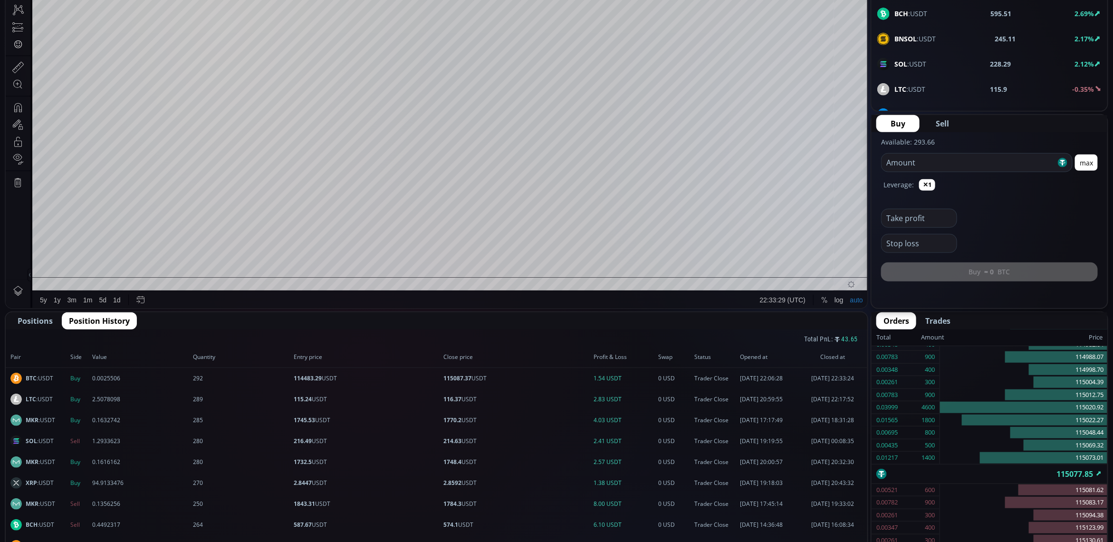
click at [34, 319] on span "Positions" at bounding box center [35, 320] width 35 height 11
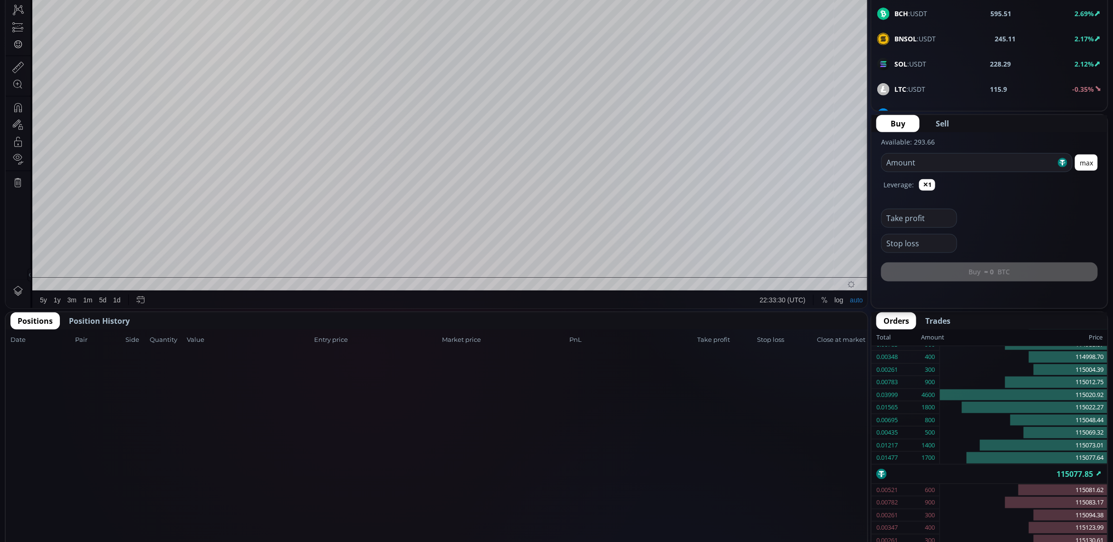
click at [98, 319] on span "Position History" at bounding box center [99, 320] width 61 height 11
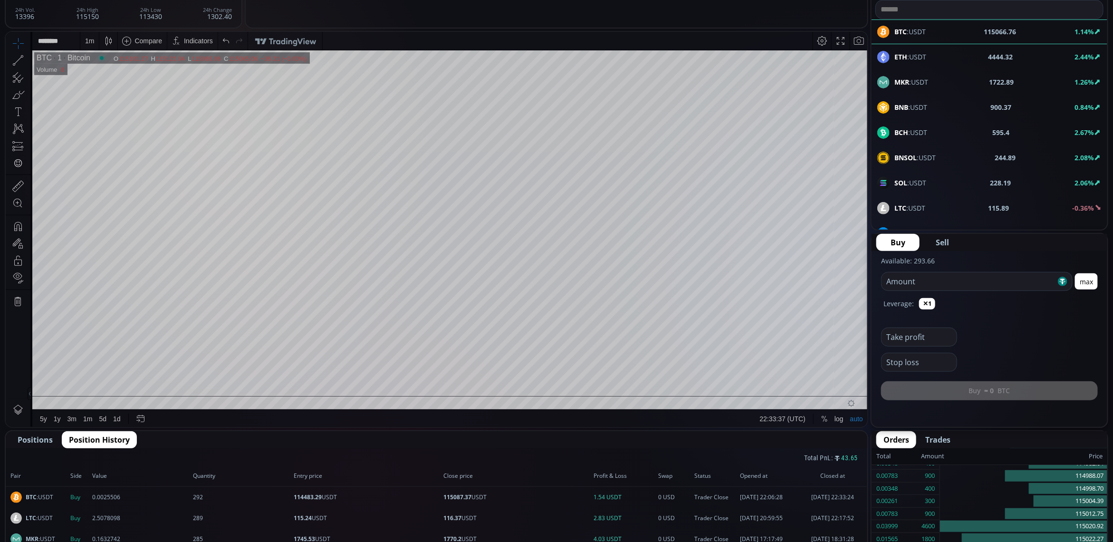
scroll to position [0, 0]
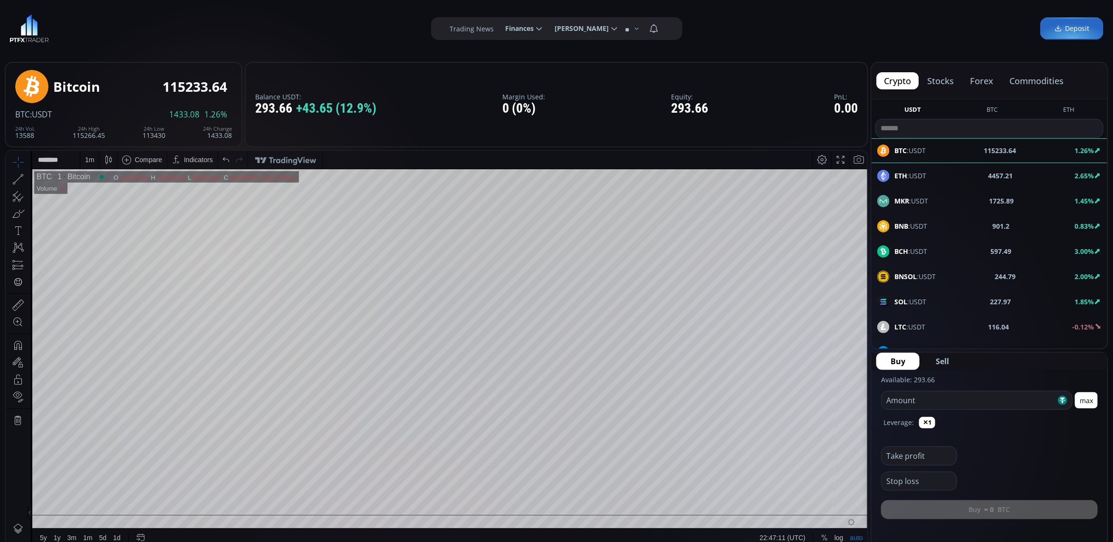
scroll to position [134, 0]
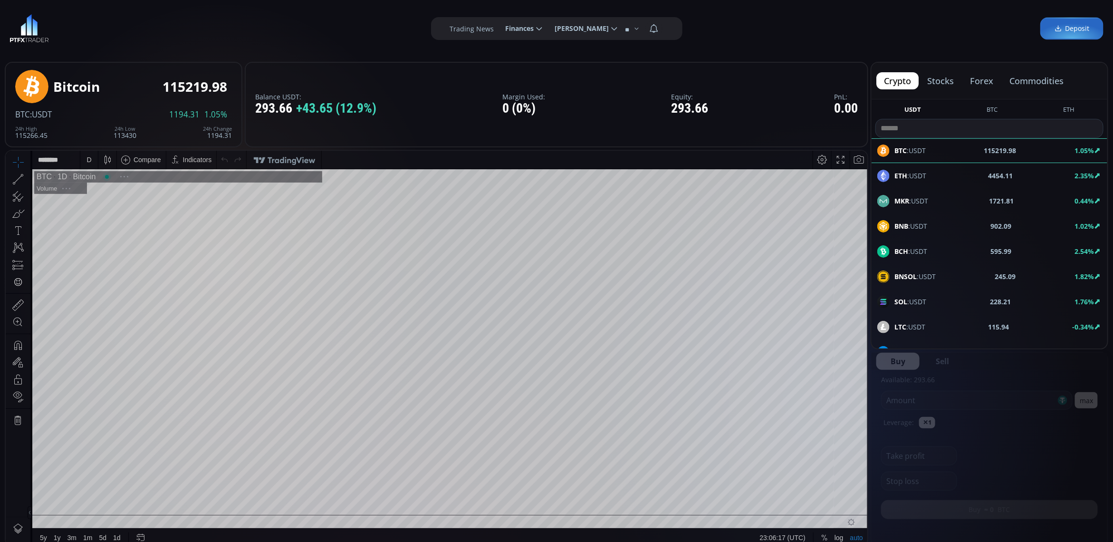
scroll to position [134, 0]
click at [564, 29] on span "[PERSON_NAME]" at bounding box center [579, 28] width 61 height 19
click at [548, 29] on input "**********" at bounding box center [548, 29] width 0 height 10
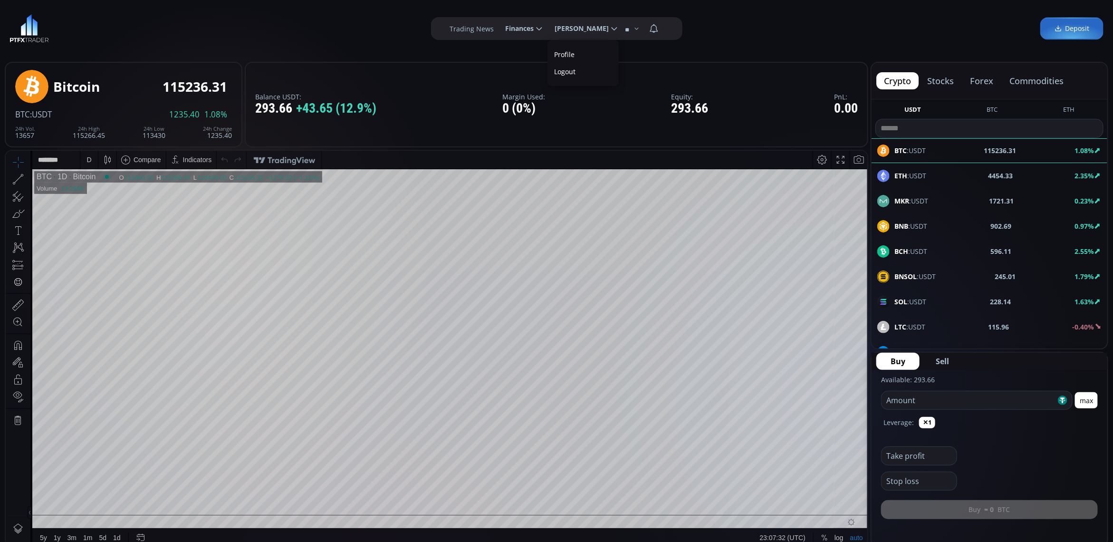
scroll to position [0, 0]
click at [535, 24] on icon at bounding box center [539, 28] width 9 height 9
click at [498, 24] on input "********" at bounding box center [498, 29] width 0 height 10
click at [523, 53] on link "Deposit" at bounding box center [524, 54] width 46 height 15
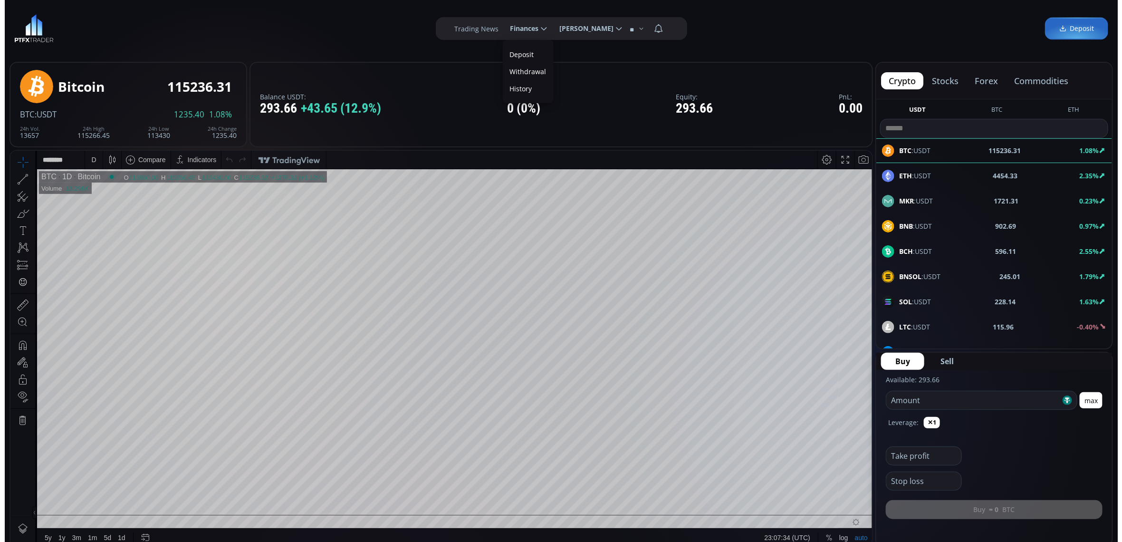
scroll to position [0, 0]
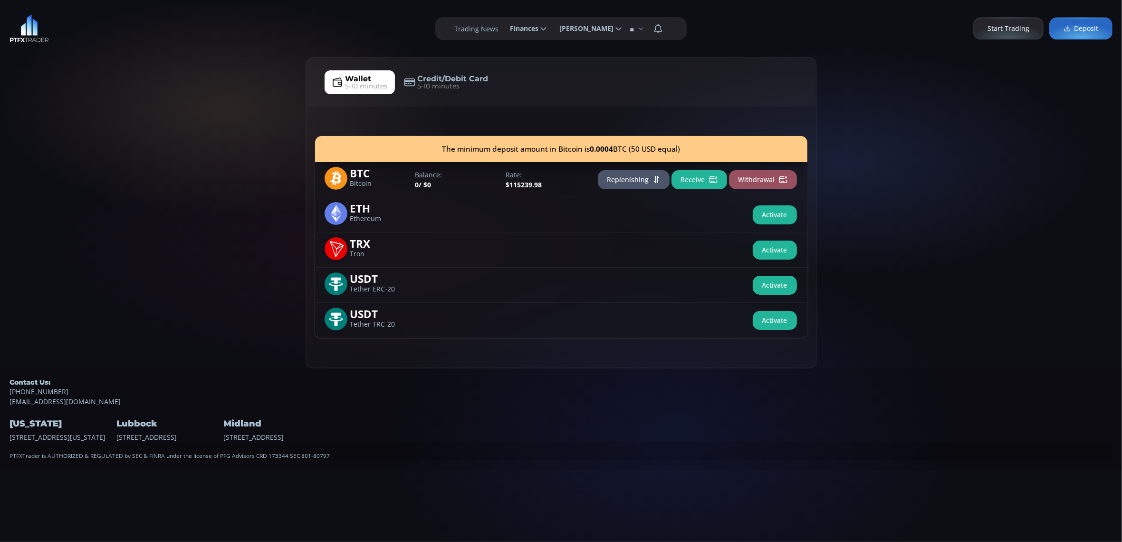
click at [514, 20] on span "Finances" at bounding box center [520, 28] width 35 height 19
click at [503, 24] on input "********" at bounding box center [503, 29] width 0 height 10
click at [711, 181] on use at bounding box center [713, 179] width 8 height 7
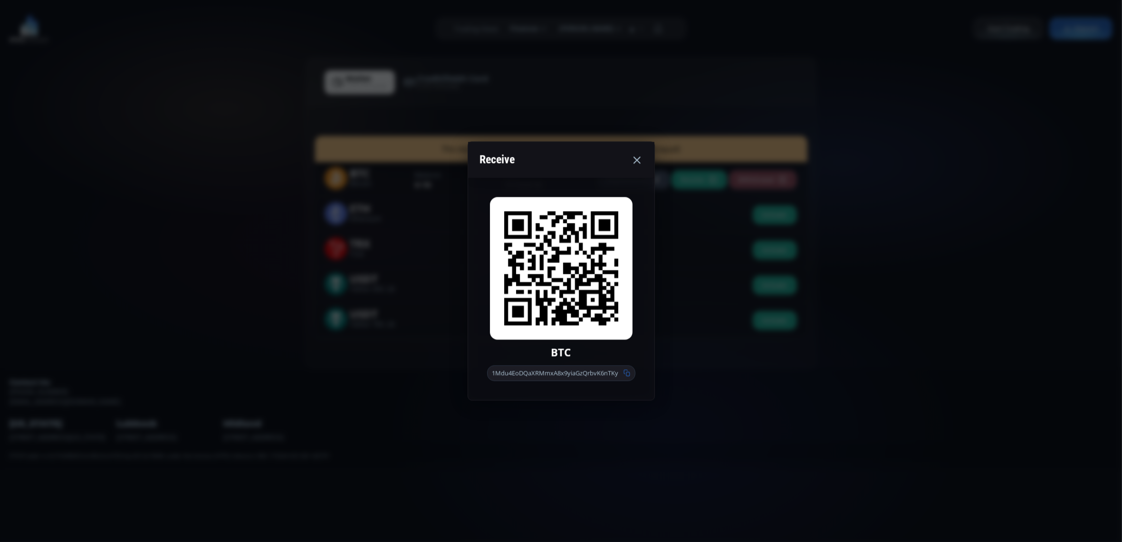
click at [627, 374] on use at bounding box center [627, 373] width 6 height 7
click at [630, 372] on icon at bounding box center [627, 373] width 7 height 7
click at [629, 372] on use at bounding box center [627, 373] width 6 height 7
drag, startPoint x: 645, startPoint y: 157, endPoint x: 635, endPoint y: 160, distance: 10.8
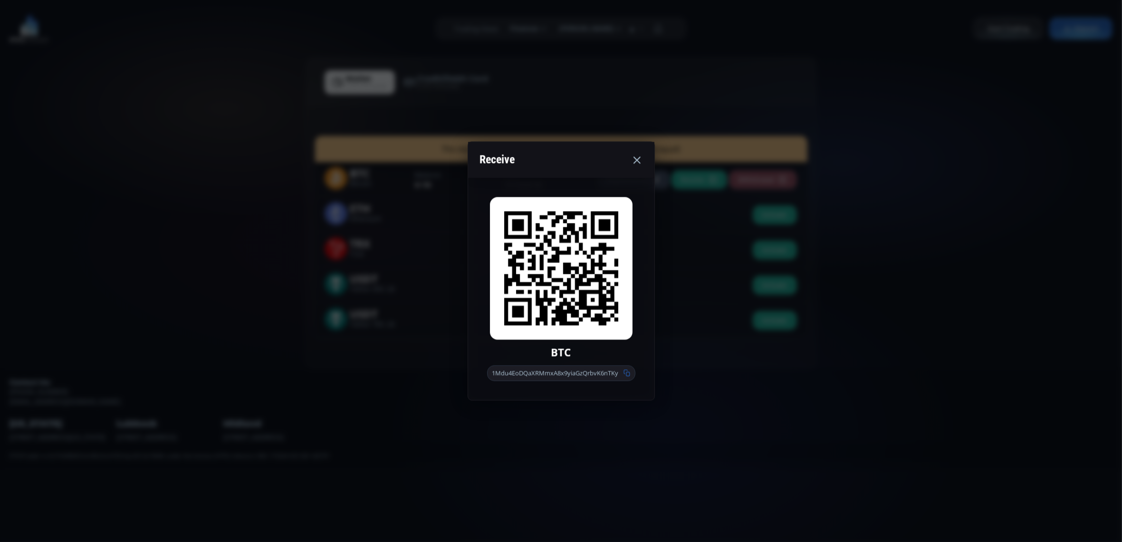
click at [642, 158] on div "Receive" at bounding box center [561, 160] width 186 height 36
click at [635, 160] on icon at bounding box center [636, 159] width 11 height 11
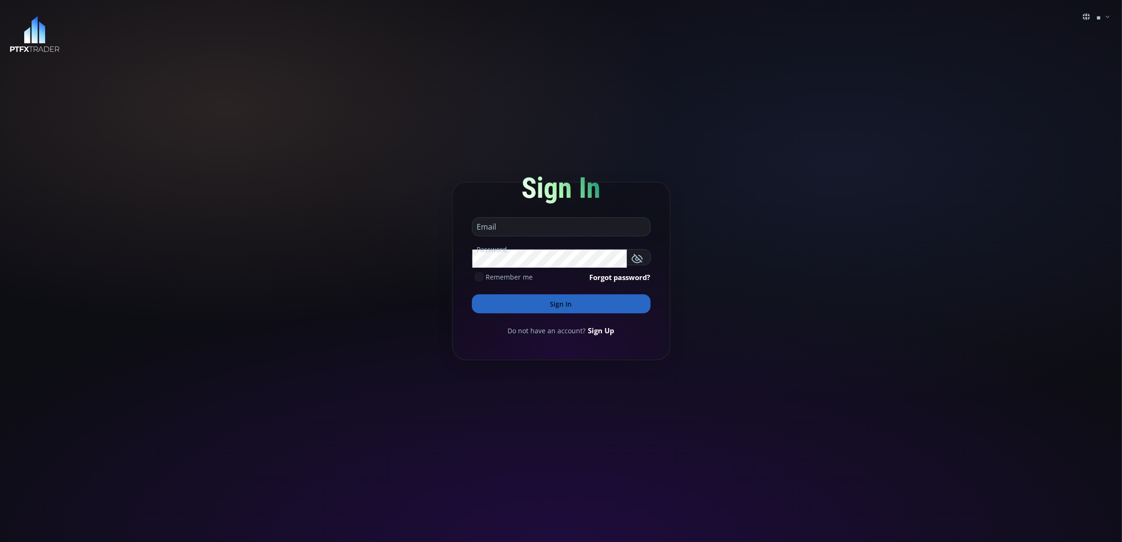
click at [611, 306] on button "Sign In" at bounding box center [561, 303] width 179 height 19
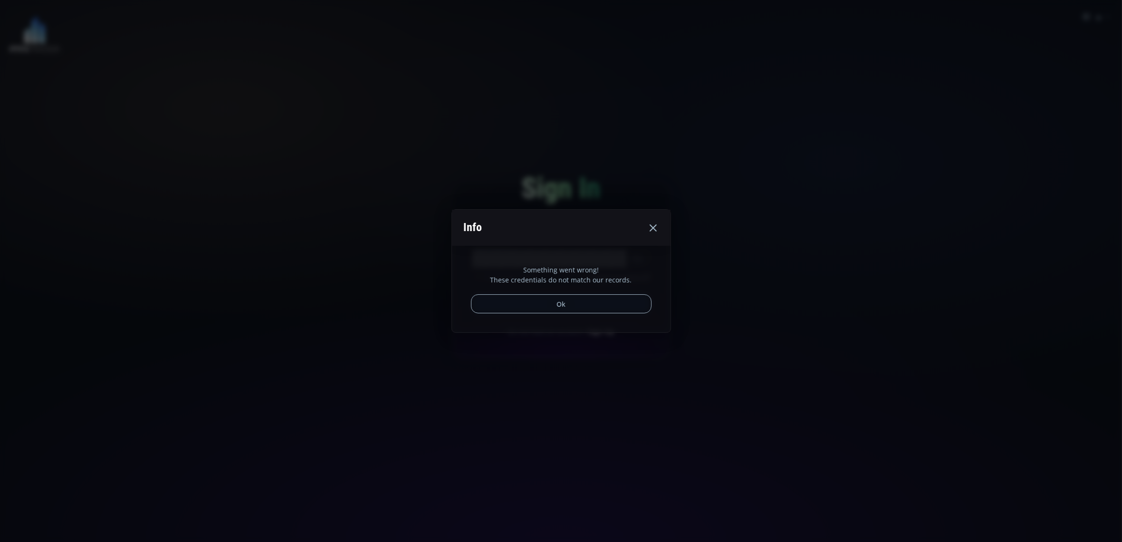
click at [652, 227] on use at bounding box center [653, 227] width 7 height 7
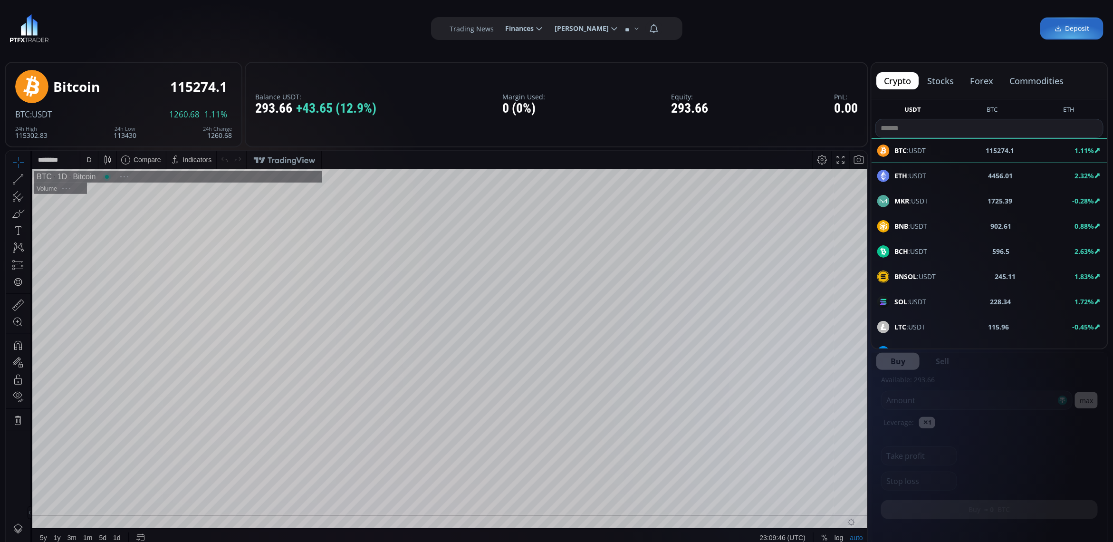
scroll to position [134, 0]
click at [519, 26] on span "Finances" at bounding box center [516, 28] width 35 height 19
click at [498, 26] on input "********" at bounding box center [498, 29] width 0 height 10
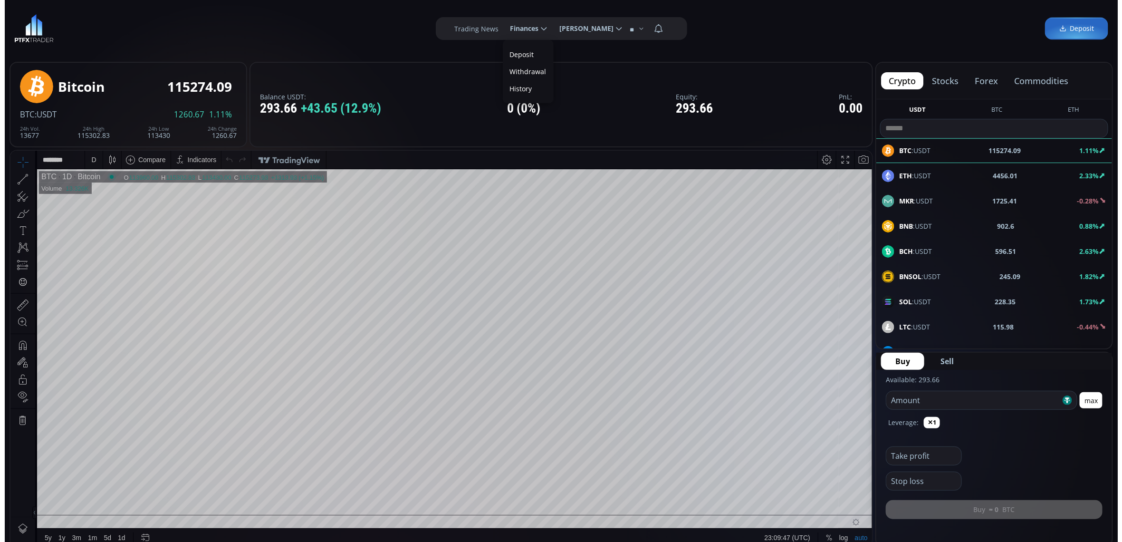
scroll to position [0, 0]
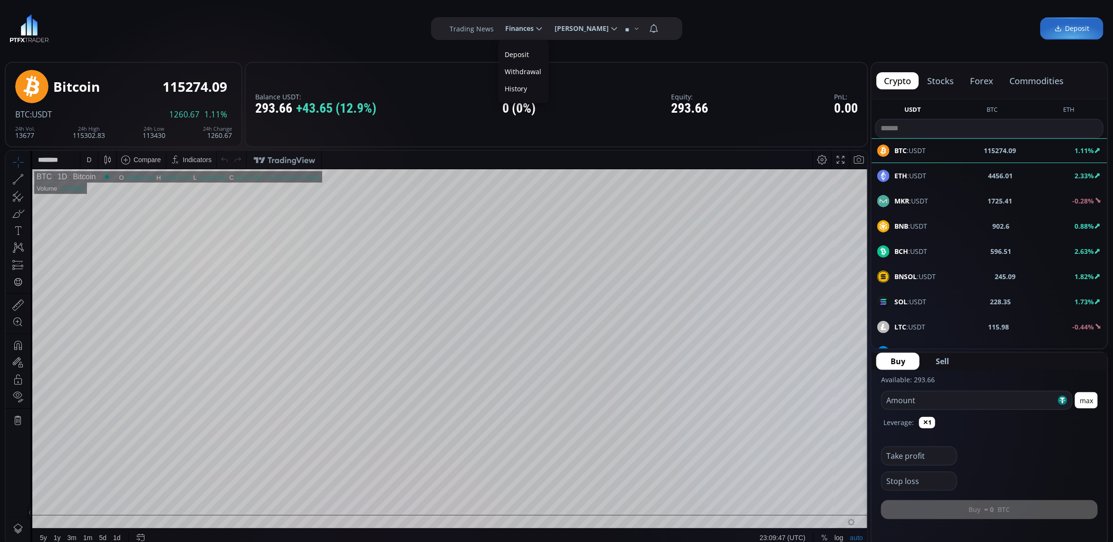
click at [513, 48] on link "Deposit" at bounding box center [524, 54] width 46 height 15
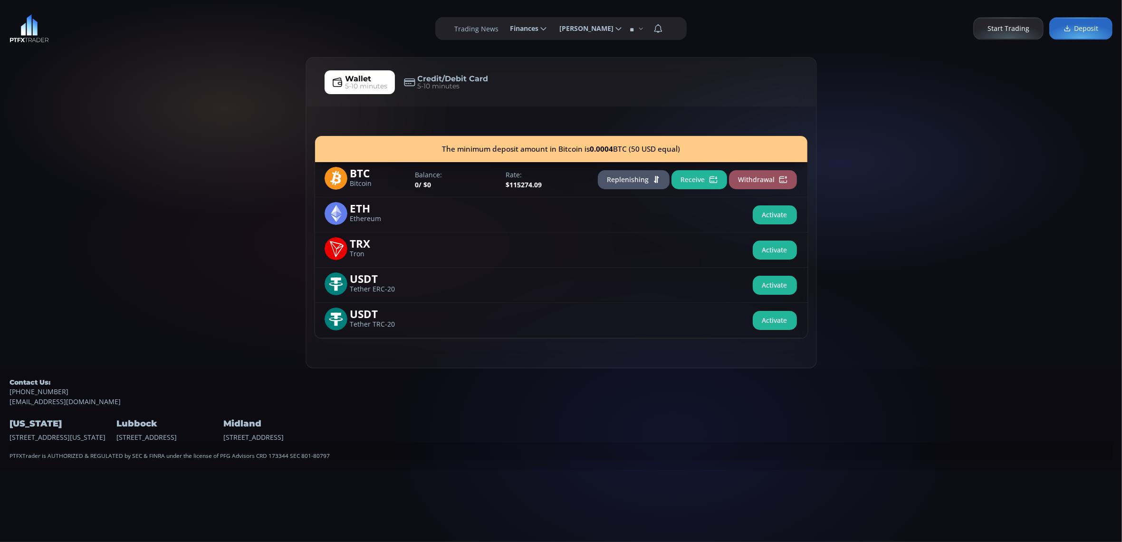
click at [624, 183] on button "Replenishing" at bounding box center [634, 179] width 72 height 19
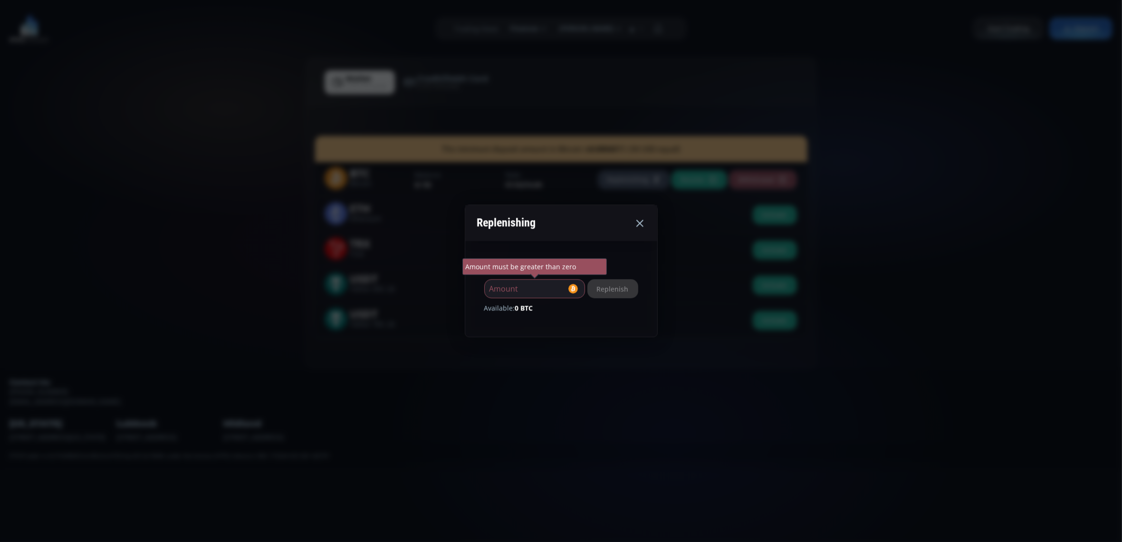
click at [644, 223] on use at bounding box center [640, 223] width 7 height 7
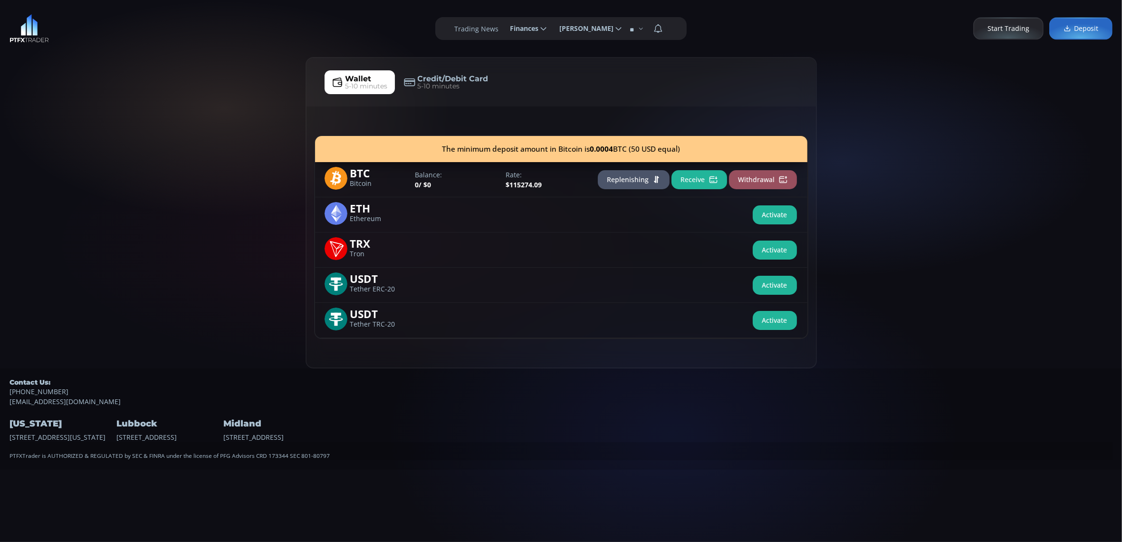
click at [513, 32] on span "Finances" at bounding box center [520, 28] width 35 height 19
click at [503, 32] on input "********" at bounding box center [503, 29] width 0 height 10
click at [527, 87] on link "History" at bounding box center [528, 88] width 46 height 15
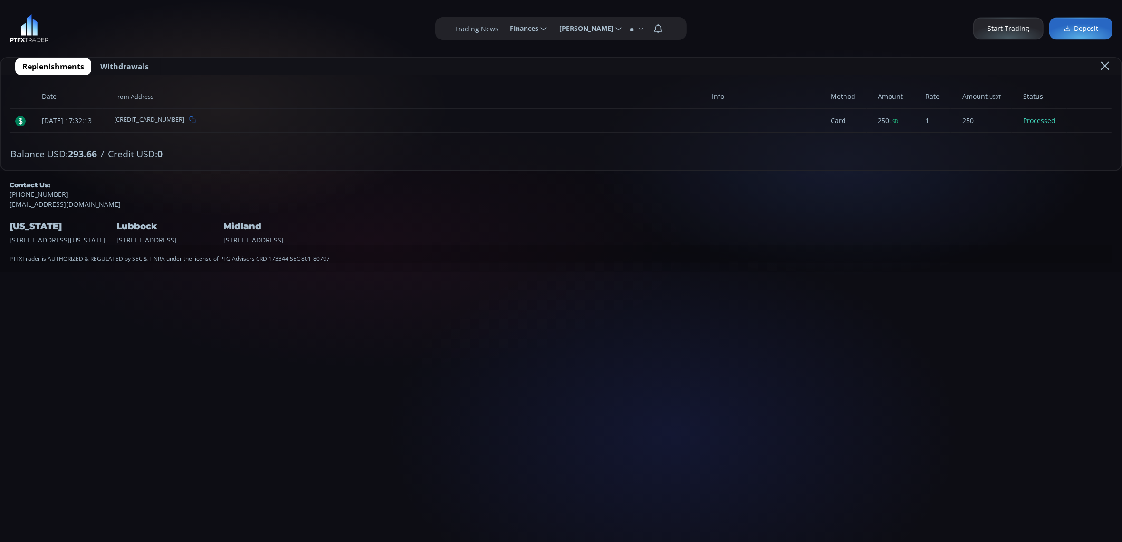
click at [516, 24] on span "Finances" at bounding box center [520, 28] width 35 height 19
click at [503, 24] on input "********" at bounding box center [503, 29] width 0 height 10
click at [521, 54] on link "Deposit" at bounding box center [528, 54] width 46 height 15
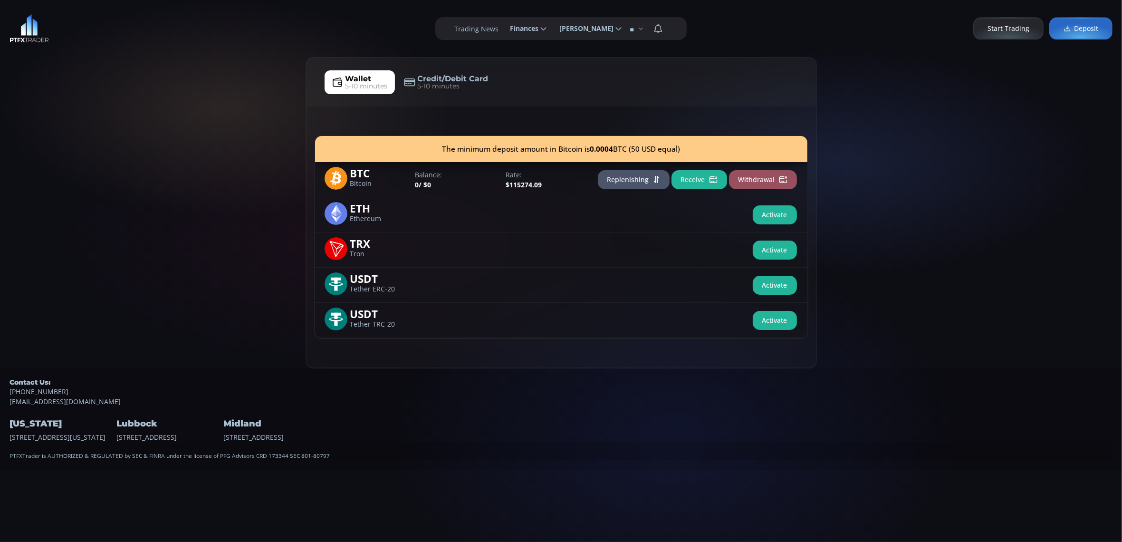
click at [521, 54] on div "**********" at bounding box center [561, 28] width 1122 height 57
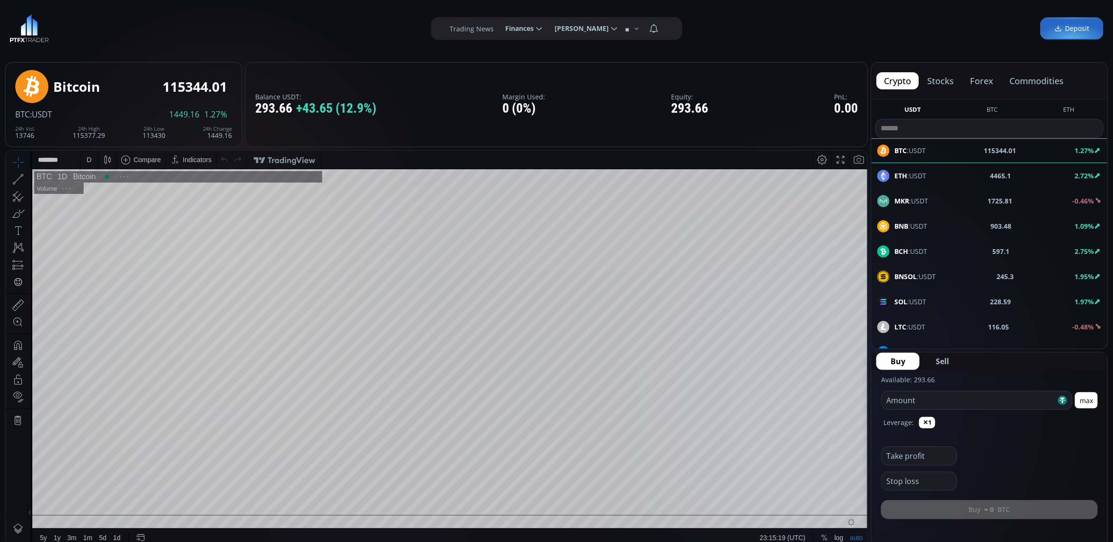
scroll to position [134, 0]
click at [515, 27] on span "Finances" at bounding box center [516, 28] width 35 height 19
click at [498, 27] on input "********" at bounding box center [498, 29] width 0 height 10
click at [520, 56] on link "Deposit" at bounding box center [524, 54] width 46 height 15
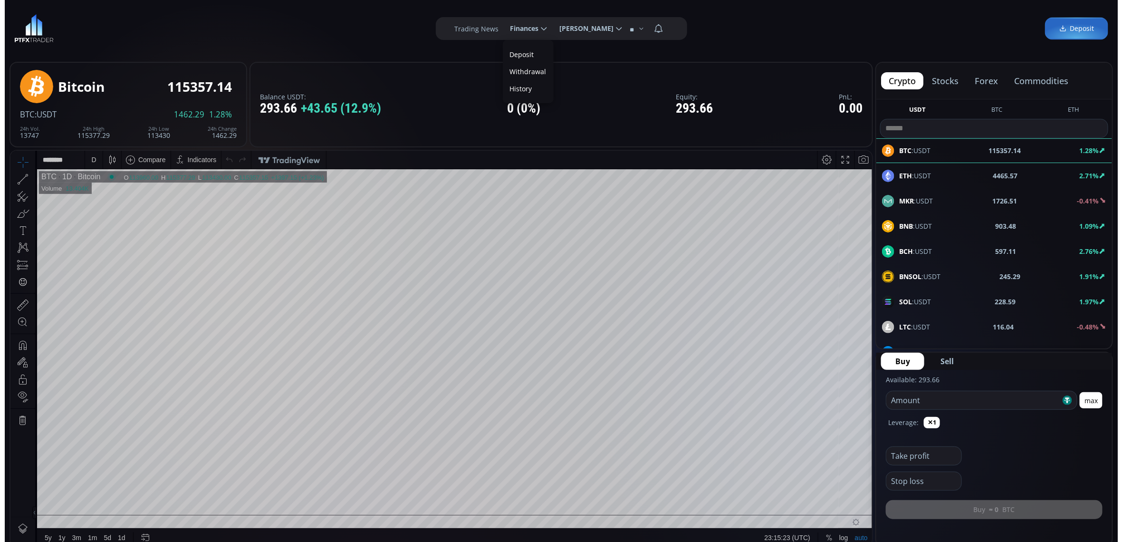
scroll to position [0, 0]
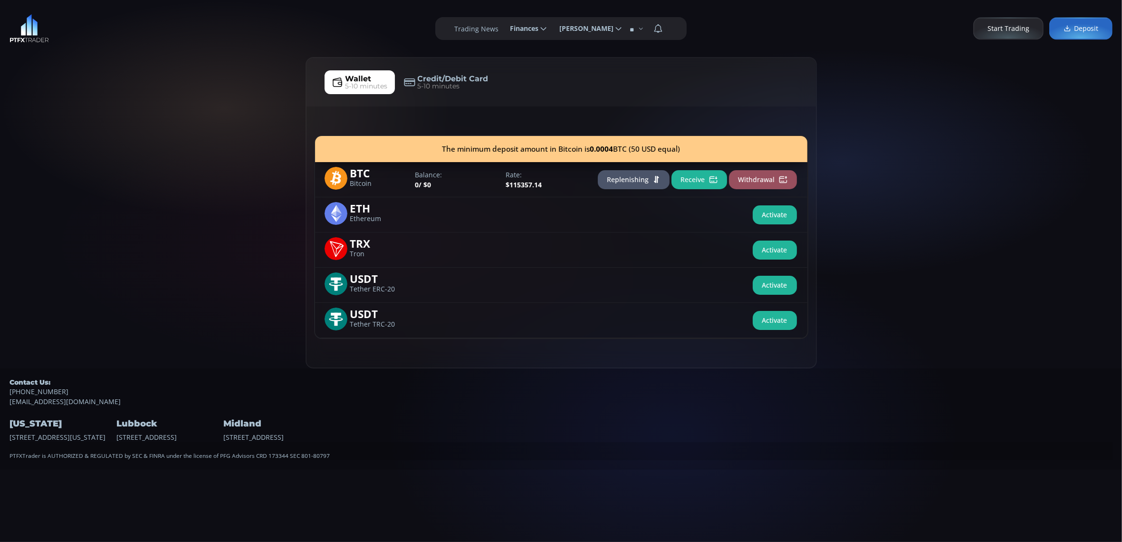
click at [445, 80] on span "Credit/Debit Card" at bounding box center [453, 78] width 71 height 11
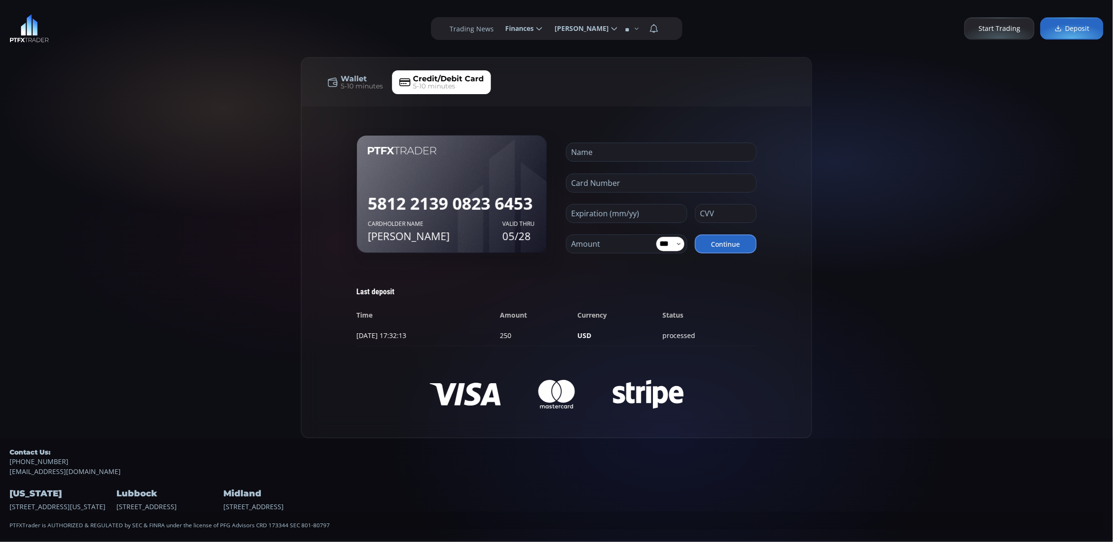
click at [344, 82] on span "5-10 minutes" at bounding box center [362, 86] width 42 height 10
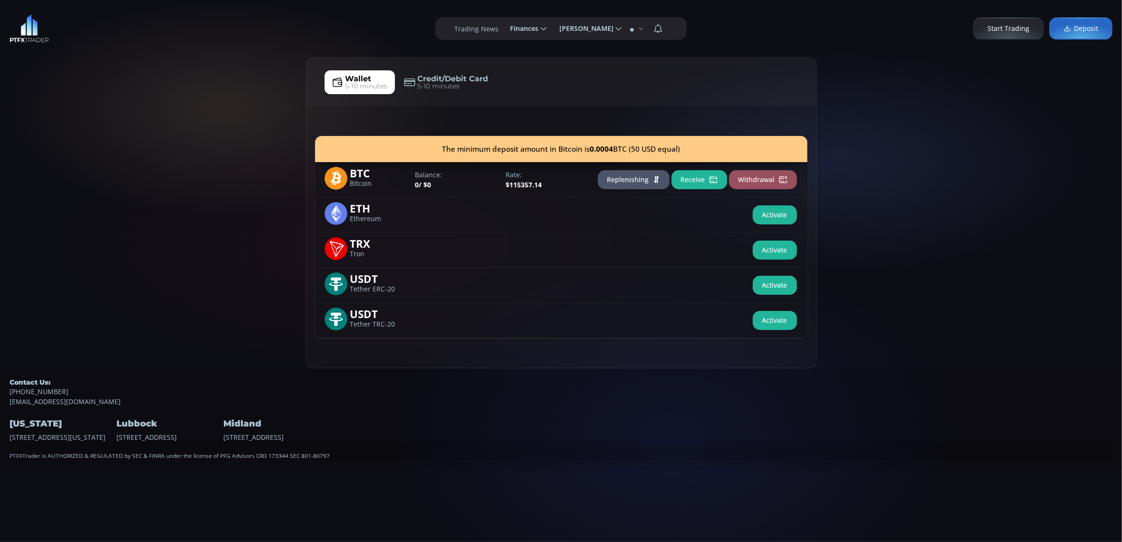
click at [635, 181] on button "Replenishing" at bounding box center [634, 179] width 72 height 19
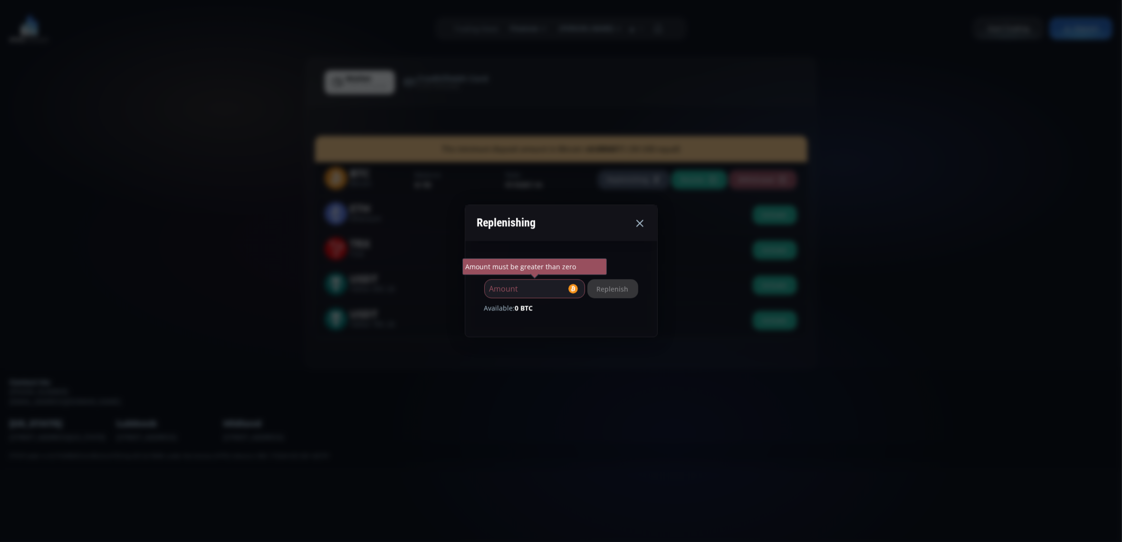
click at [646, 225] on icon at bounding box center [639, 222] width 11 height 11
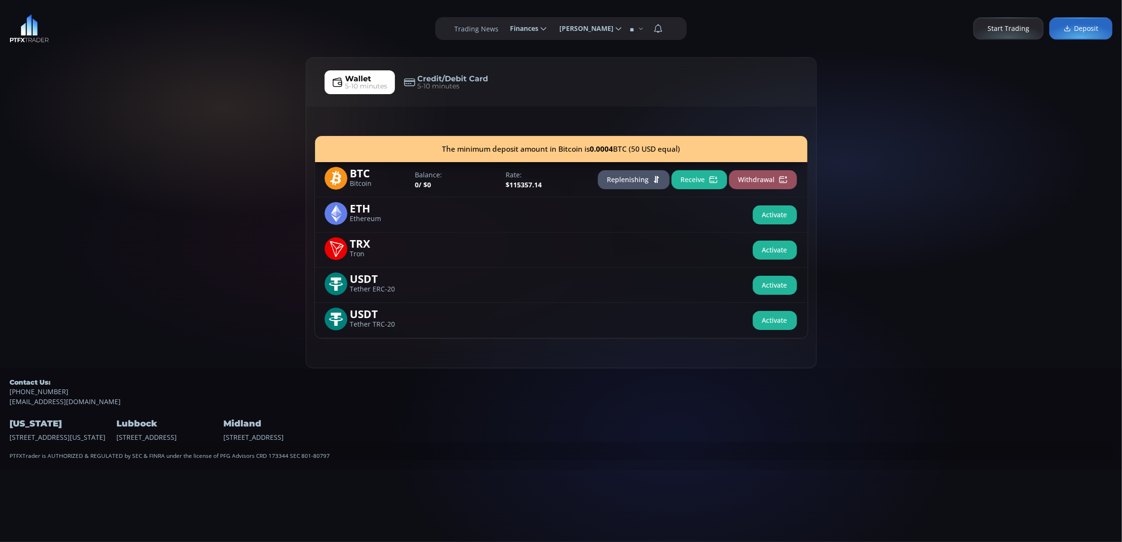
click at [526, 26] on span "Finances" at bounding box center [520, 28] width 35 height 19
click at [503, 26] on input "********" at bounding box center [503, 29] width 0 height 10
click at [524, 93] on div "**********" at bounding box center [561, 235] width 1122 height 470
click at [523, 24] on span "Finances" at bounding box center [520, 28] width 35 height 19
click at [503, 24] on input "********" at bounding box center [503, 29] width 0 height 10
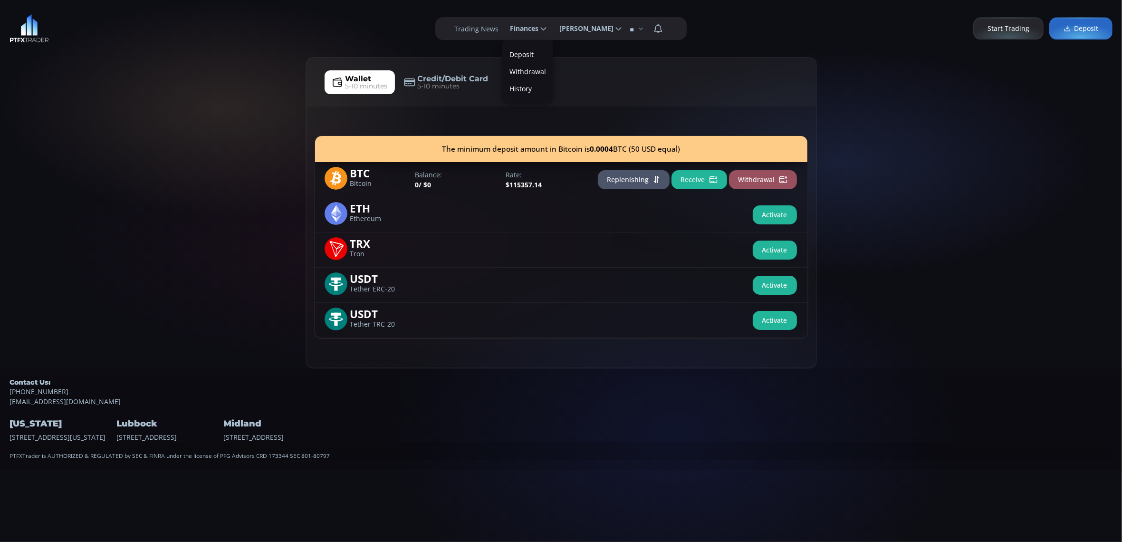
scroll to position [0, 29]
click at [521, 87] on link "History" at bounding box center [528, 88] width 46 height 15
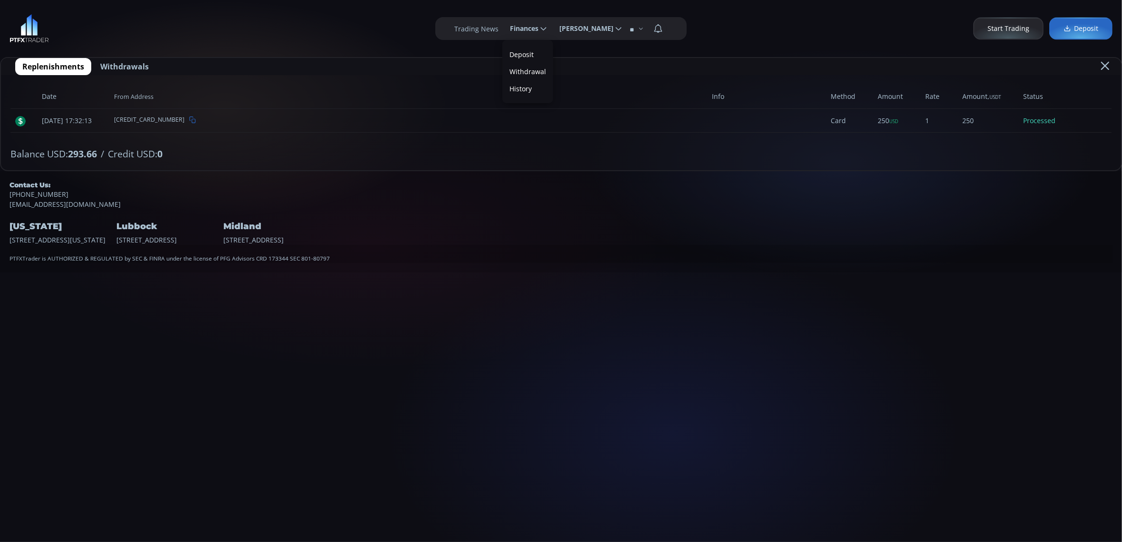
click at [521, 87] on span "From Address" at bounding box center [402, 97] width 598 height 24
click at [523, 29] on span "Finances" at bounding box center [520, 28] width 35 height 19
click at [503, 29] on input "********" at bounding box center [503, 29] width 0 height 10
click at [528, 53] on link "Deposit" at bounding box center [528, 54] width 46 height 15
click at [528, 53] on div "**********" at bounding box center [561, 28] width 1122 height 57
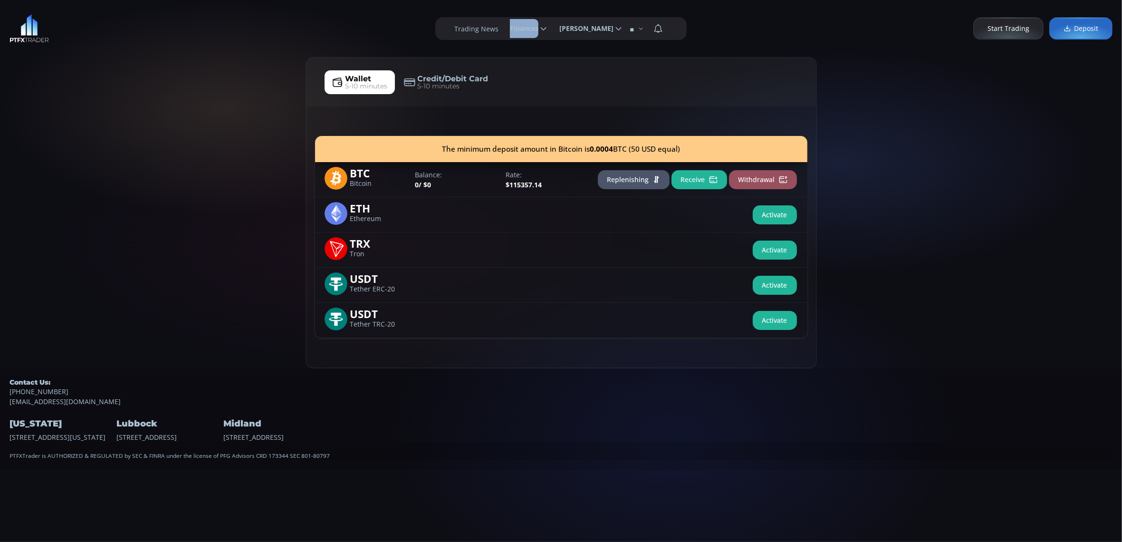
click at [369, 77] on span "Wallet" at bounding box center [359, 78] width 26 height 11
click at [364, 210] on span "ETH" at bounding box center [379, 207] width 58 height 11
click at [369, 174] on span "BTC" at bounding box center [379, 172] width 58 height 11
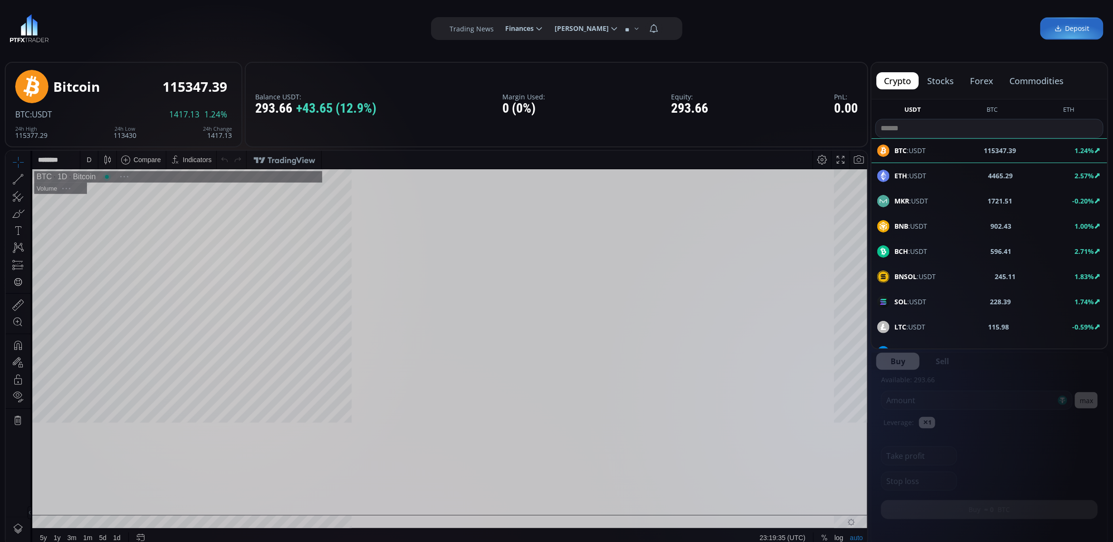
scroll to position [134, 0]
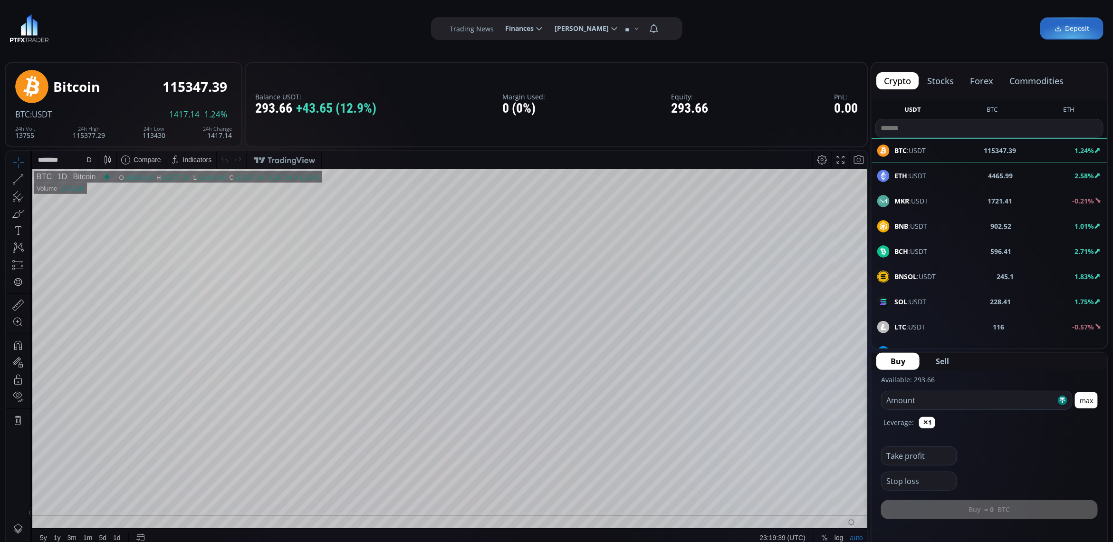
click at [519, 26] on span "Finances" at bounding box center [516, 28] width 35 height 19
click at [498, 26] on input "********" at bounding box center [498, 29] width 0 height 10
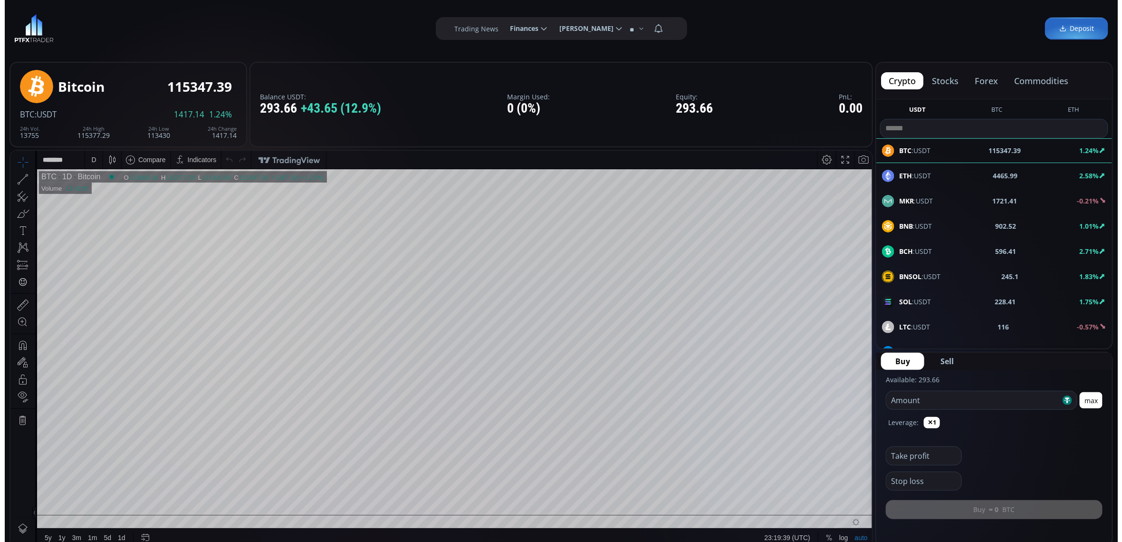
scroll to position [0, 29]
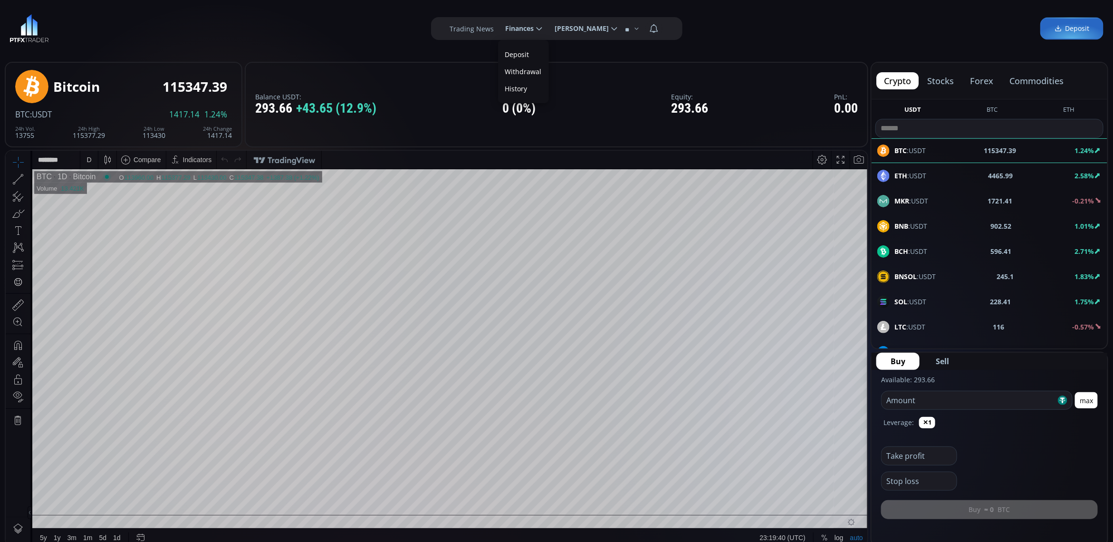
click at [522, 50] on link "Deposit" at bounding box center [524, 54] width 46 height 15
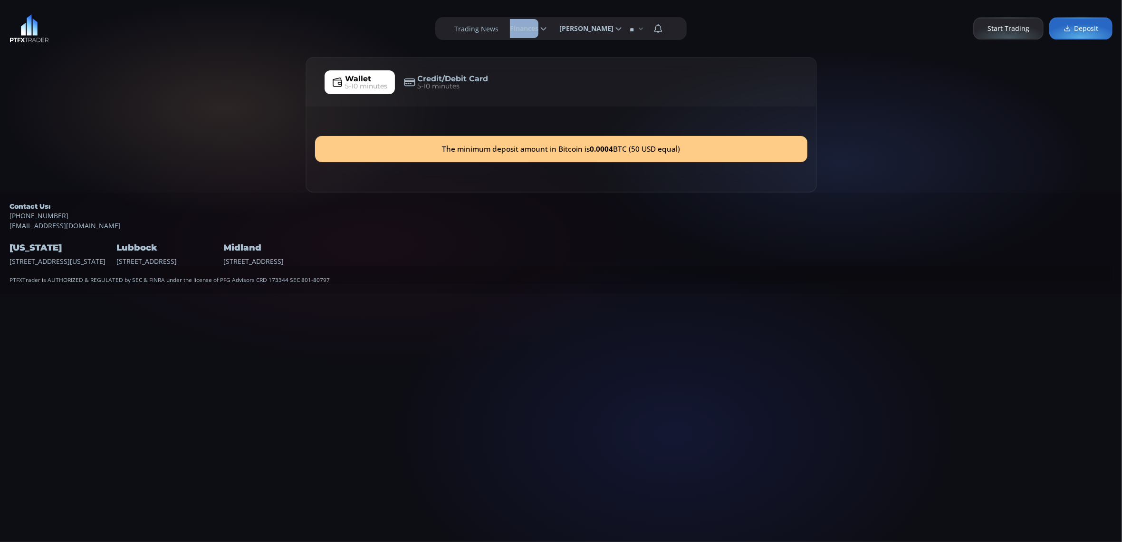
click at [522, 50] on div "**********" at bounding box center [561, 28] width 1122 height 57
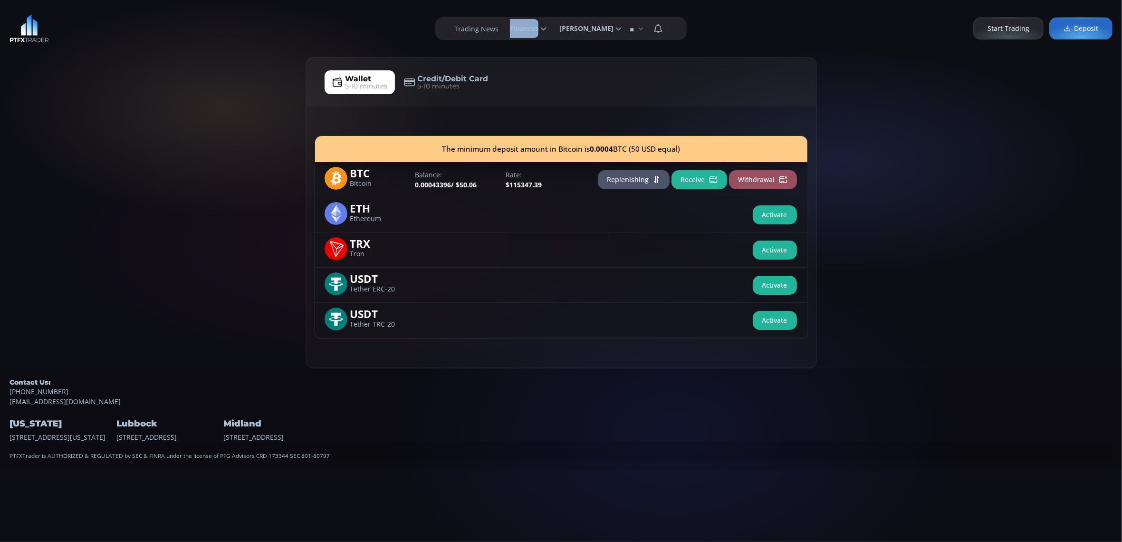
click at [636, 180] on button "Replenishing" at bounding box center [634, 179] width 72 height 19
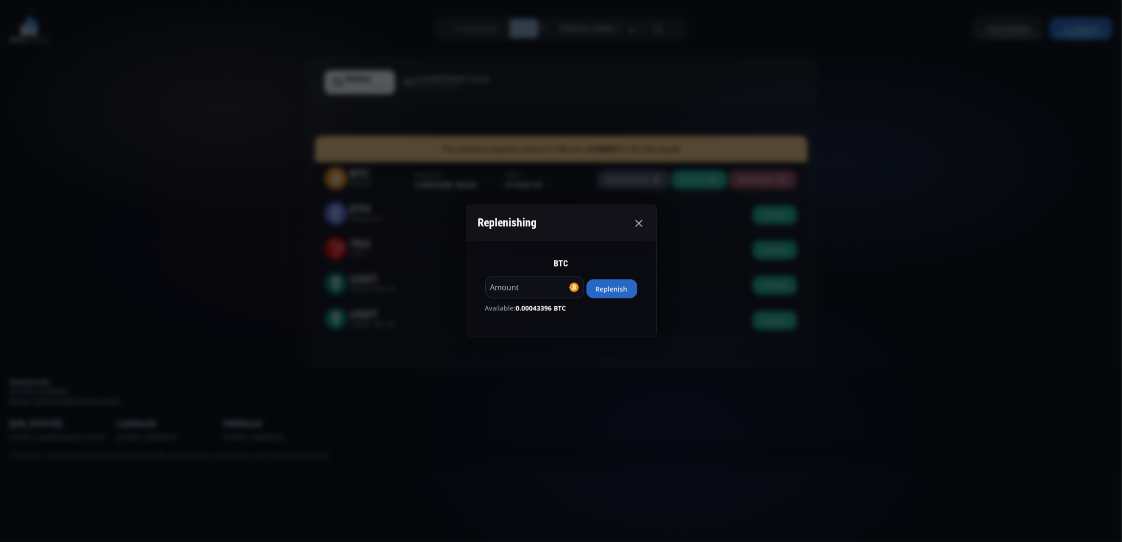
click at [628, 289] on button "Replenish" at bounding box center [612, 289] width 51 height 19
click at [614, 291] on button "Replenish" at bounding box center [612, 289] width 51 height 19
click at [644, 223] on icon at bounding box center [638, 222] width 11 height 11
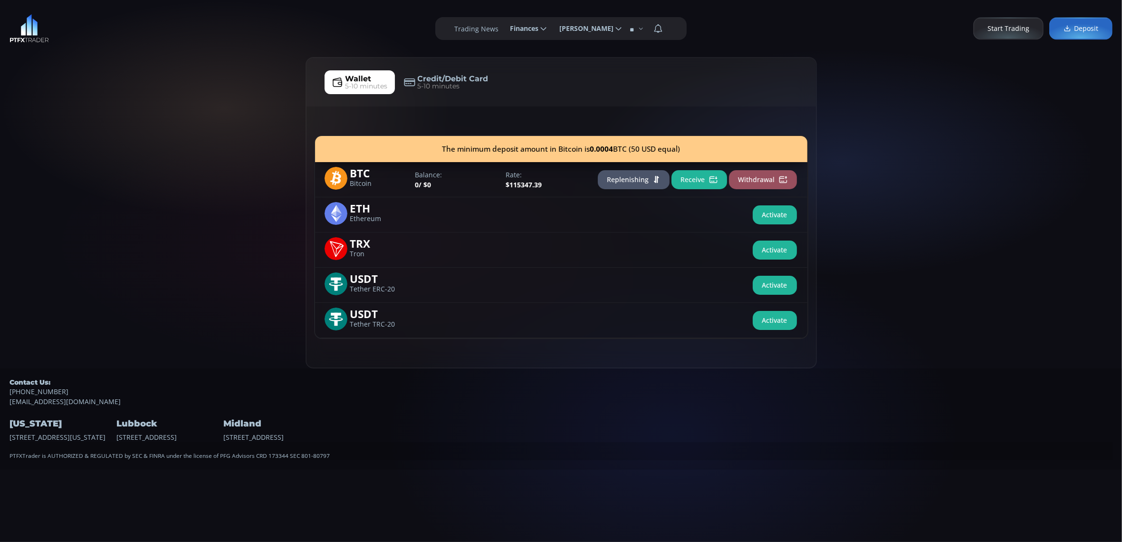
click at [516, 19] on span "Finances" at bounding box center [520, 28] width 35 height 19
click at [503, 24] on input "********" at bounding box center [503, 29] width 0 height 10
click at [526, 85] on link "History" at bounding box center [528, 88] width 46 height 15
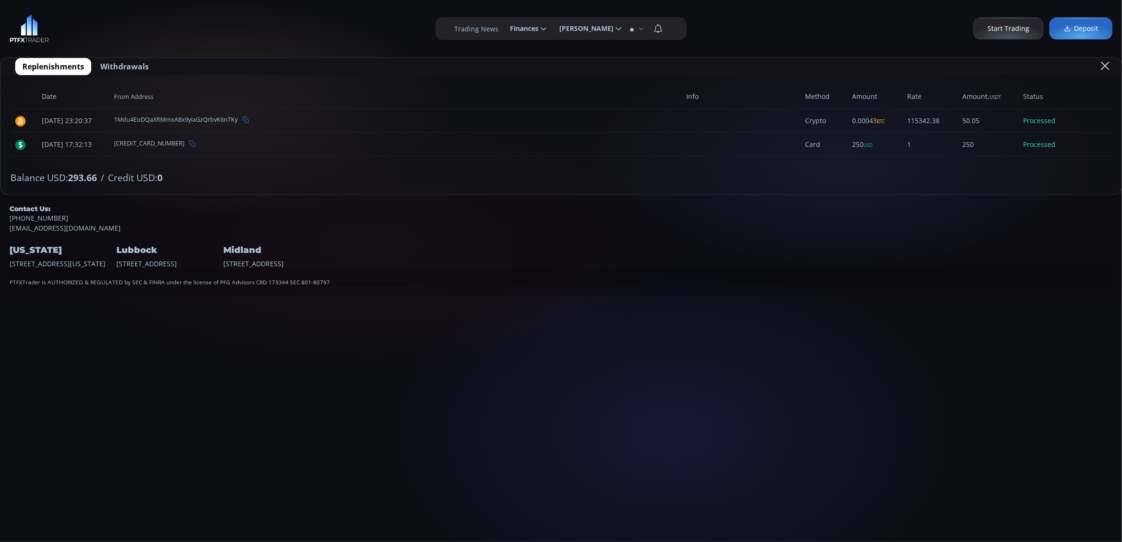
click at [249, 120] on icon at bounding box center [245, 119] width 7 height 7
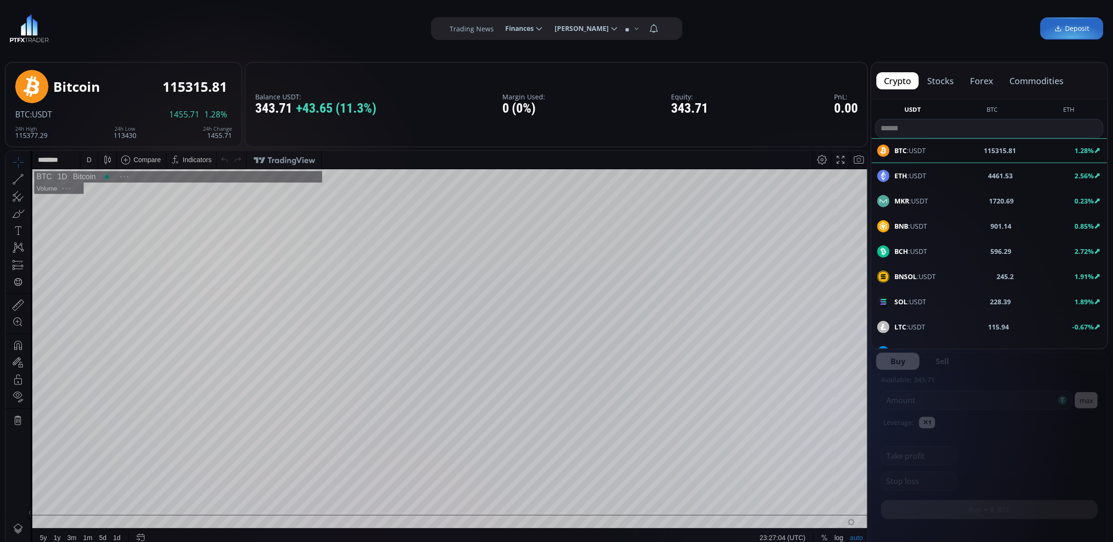
scroll to position [134, 0]
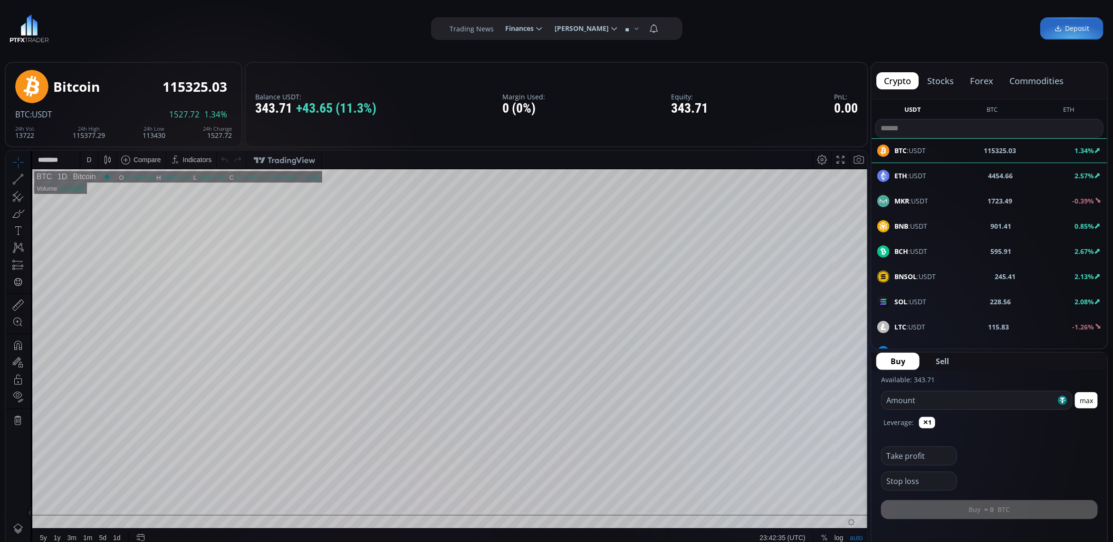
click at [83, 155] on div "D" at bounding box center [89, 159] width 18 height 18
click at [99, 187] on div "1 minute" at bounding box center [113, 193] width 67 height 15
click at [83, 160] on div "1 m" at bounding box center [89, 159] width 19 height 18
click at [113, 238] on div "30 minutes" at bounding box center [102, 240] width 32 height 8
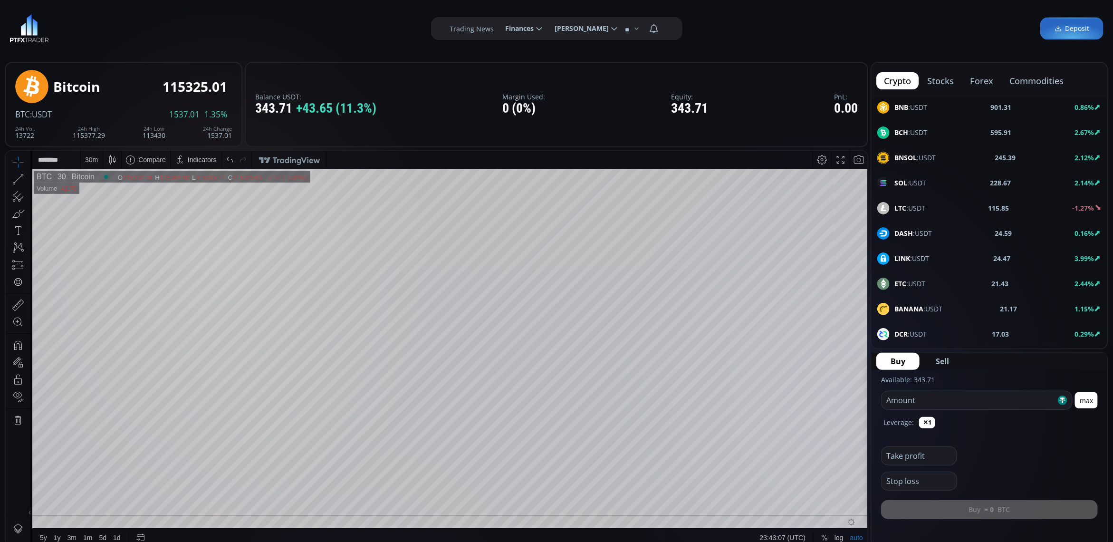
click at [973, 192] on div "SOL :USDT 228.67 2.14%" at bounding box center [990, 183] width 236 height 25
click at [17, 467] on div at bounding box center [18, 473] width 25 height 87
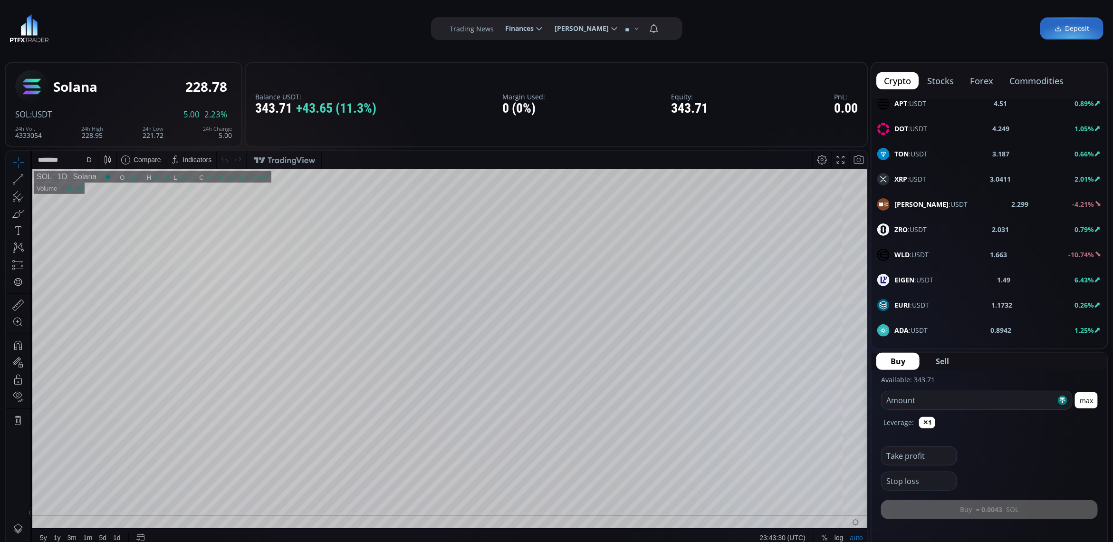
scroll to position [535, 0]
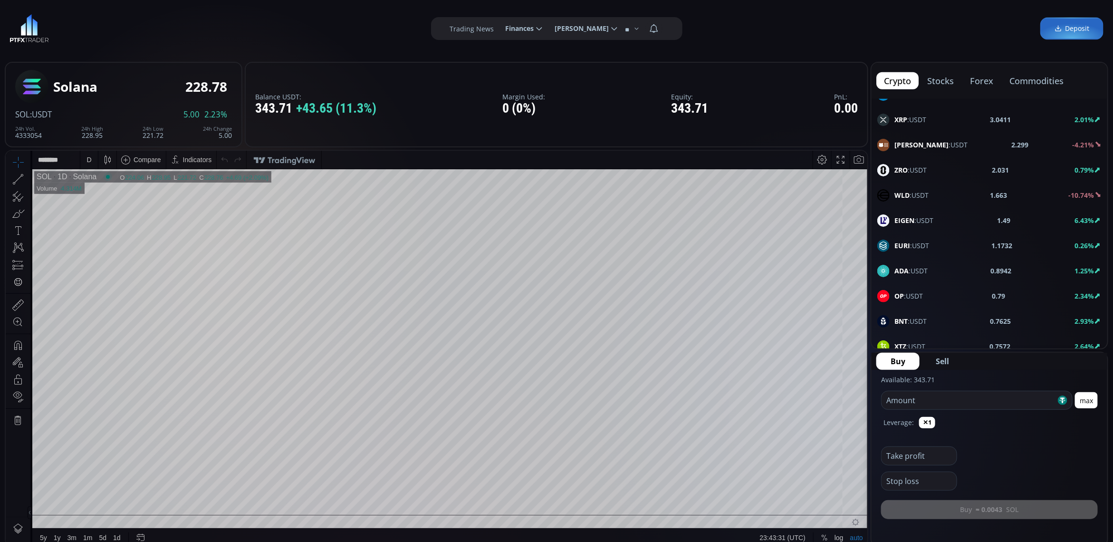
click at [919, 124] on span "XRP :USDT" at bounding box center [911, 120] width 32 height 10
click at [87, 162] on div "D" at bounding box center [89, 159] width 5 height 8
click at [100, 201] on div "1 minute" at bounding box center [113, 193] width 67 height 15
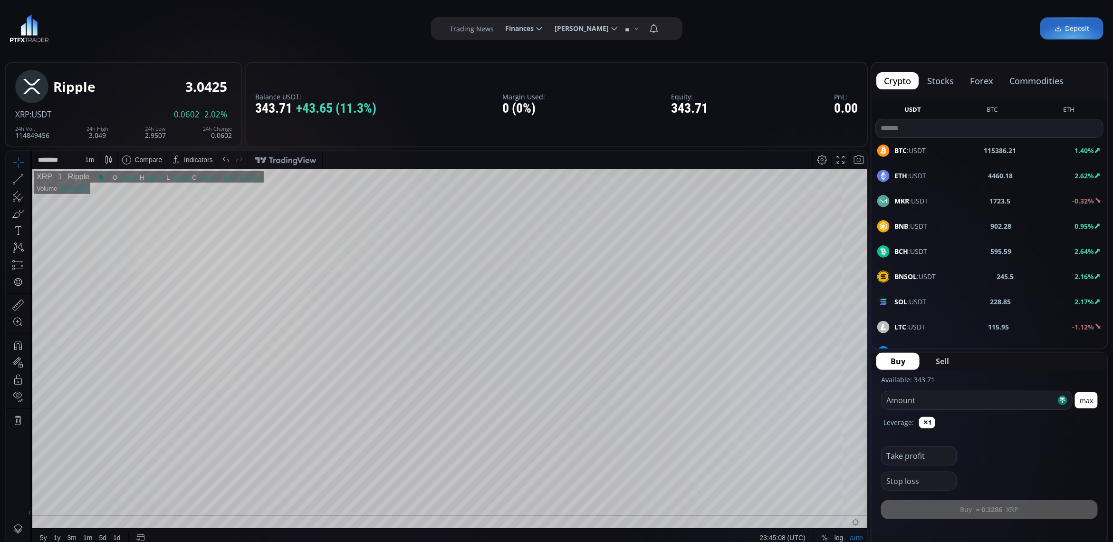
click at [1002, 315] on div "LTC :USDT 115.95 -1.12%" at bounding box center [990, 327] width 236 height 25
click at [88, 156] on div "D" at bounding box center [89, 159] width 5 height 8
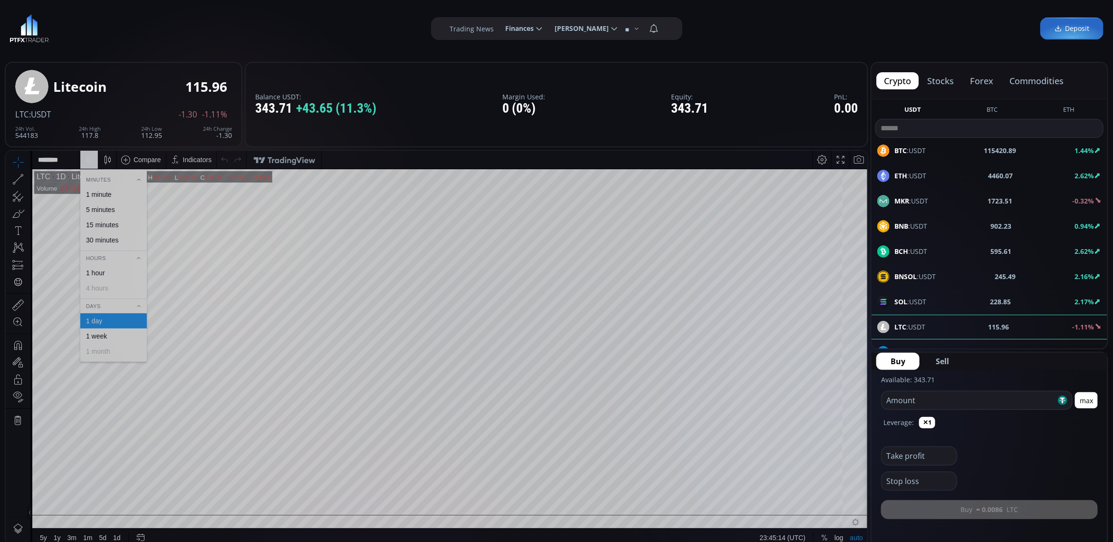
click at [132, 192] on div "1 minute" at bounding box center [113, 194] width 58 height 8
click at [85, 154] on div "1 m" at bounding box center [89, 159] width 9 height 18
click at [127, 239] on div "30 minutes" at bounding box center [113, 240] width 58 height 8
click at [94, 161] on div "30 m" at bounding box center [91, 159] width 13 height 8
click at [112, 198] on div "1 minute" at bounding box center [99, 194] width 26 height 8
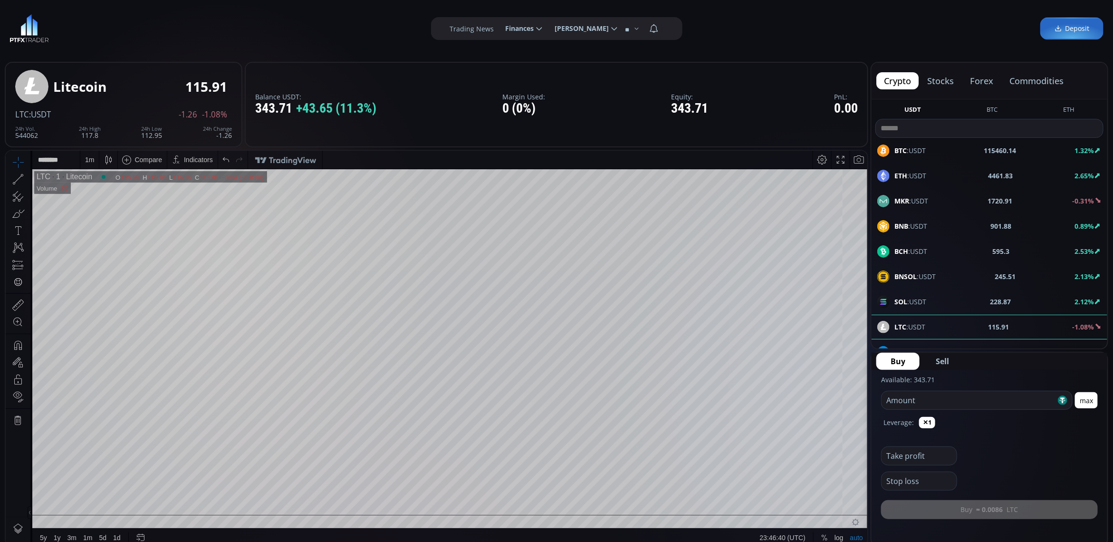
click at [966, 146] on div "BTC :USDT 115460.14 1.32%" at bounding box center [990, 151] width 224 height 12
click at [90, 156] on div "D" at bounding box center [89, 159] width 5 height 8
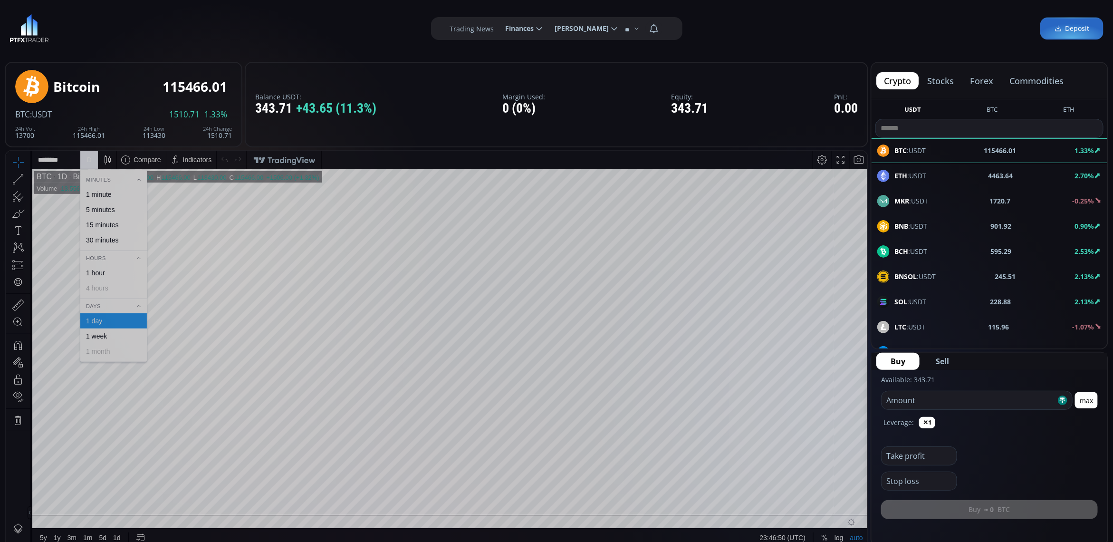
click at [99, 196] on div "1 minute" at bounding box center [99, 194] width 26 height 8
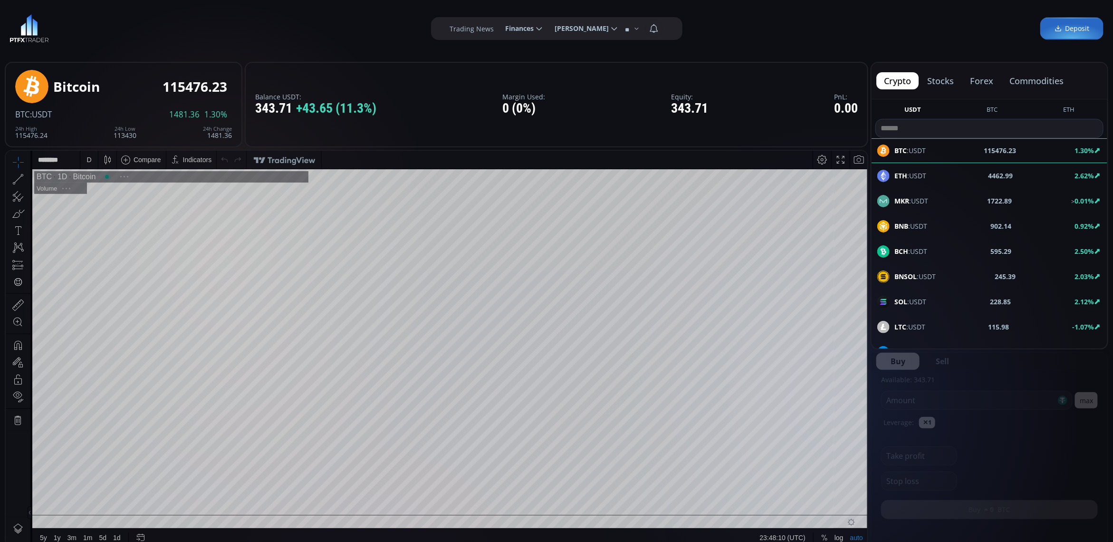
scroll to position [134, 0]
click at [83, 158] on div "D" at bounding box center [89, 159] width 18 height 18
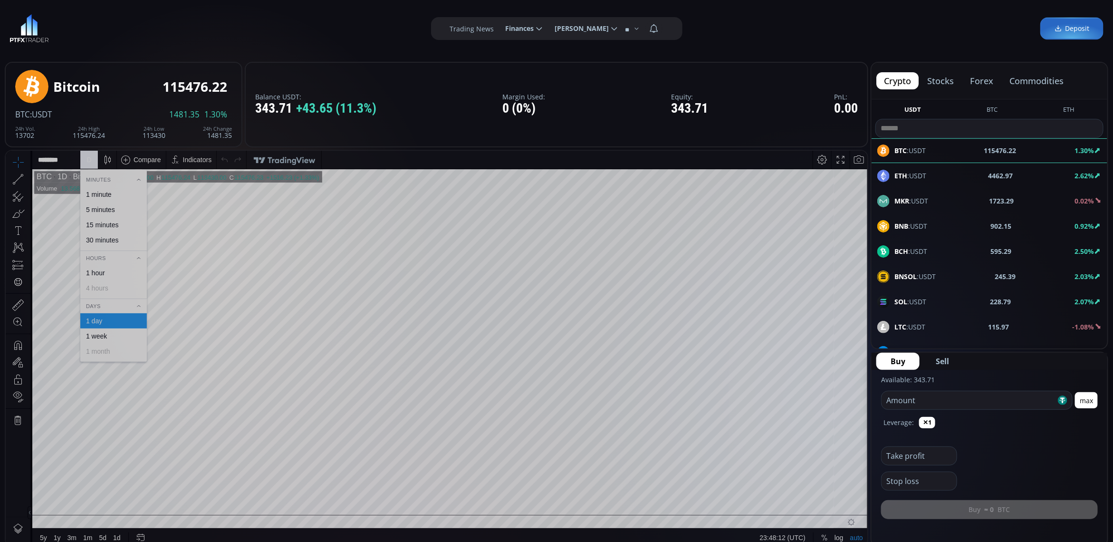
click at [101, 193] on div "1 minute" at bounding box center [99, 194] width 26 height 8
click at [1092, 394] on button "max" at bounding box center [1086, 400] width 23 height 16
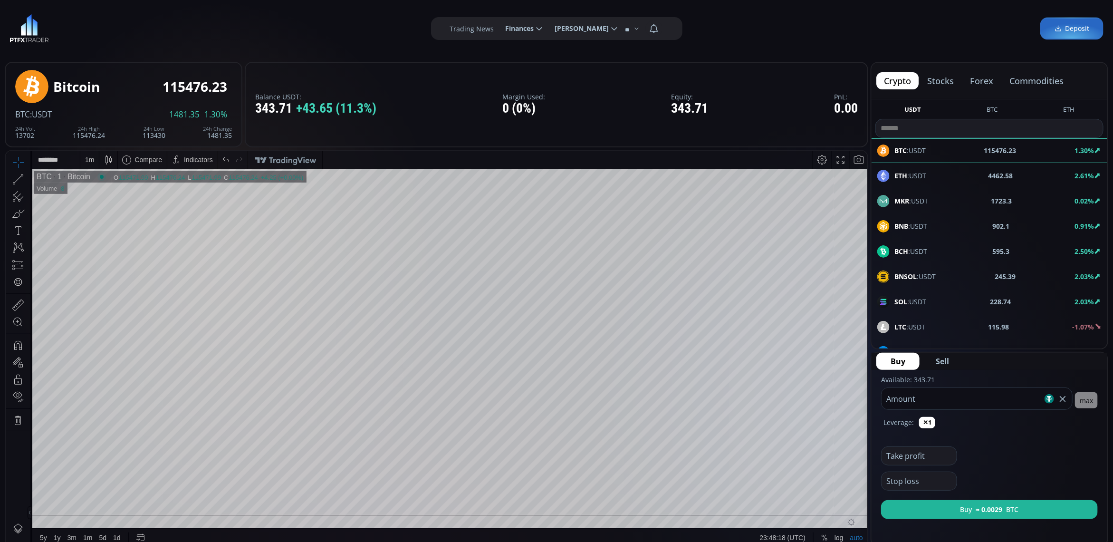
drag, startPoint x: 930, startPoint y: 402, endPoint x: 899, endPoint y: 403, distance: 31.4
click at [899, 403] on input "******" at bounding box center [962, 398] width 161 height 21
type input "***"
click at [1002, 507] on b "≈ 0.0029" at bounding box center [990, 509] width 27 height 10
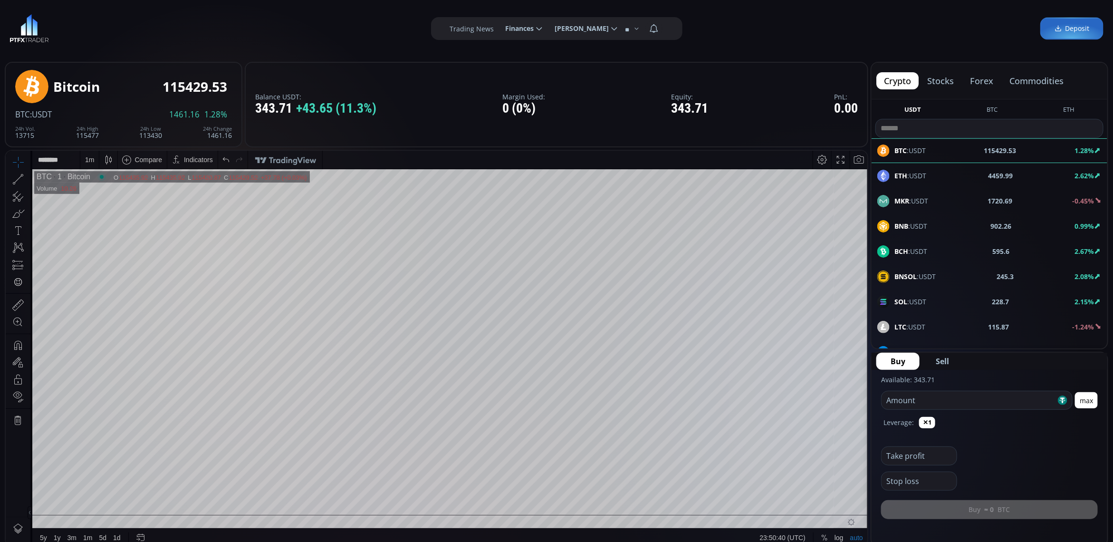
click at [525, 26] on span "Finances" at bounding box center [516, 28] width 35 height 19
click at [498, 26] on input "********" at bounding box center [498, 29] width 0 height 10
click at [507, 88] on link "History" at bounding box center [524, 88] width 46 height 15
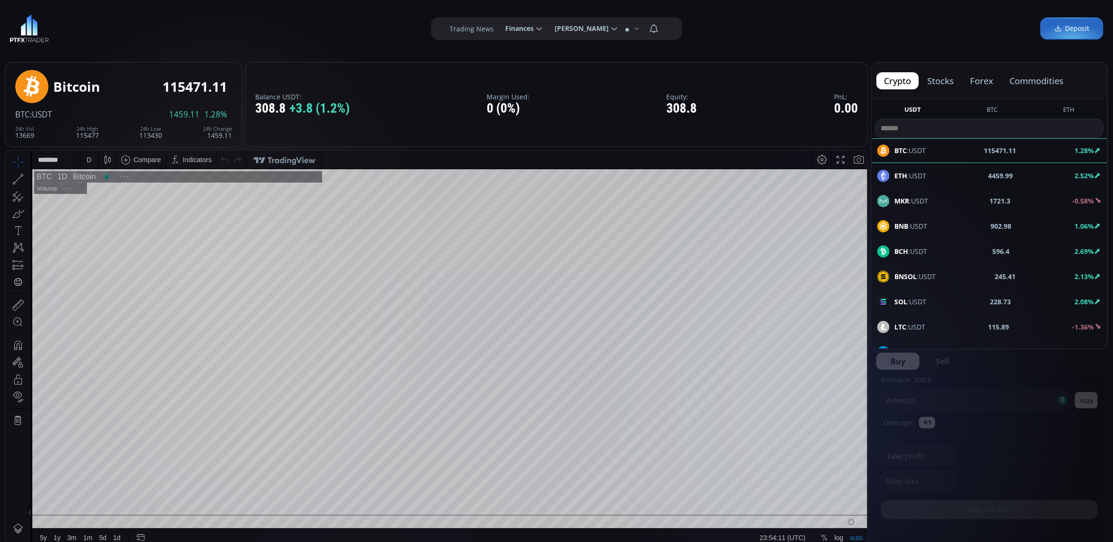
scroll to position [59, 0]
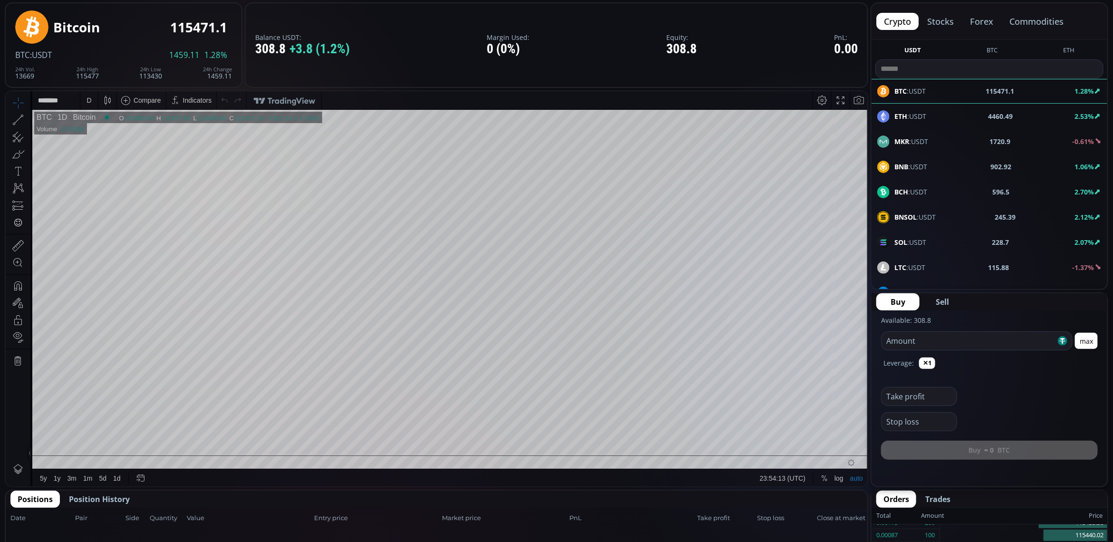
click at [124, 495] on span "Position History" at bounding box center [99, 498] width 61 height 11
